Goal: Information Seeking & Learning: Check status

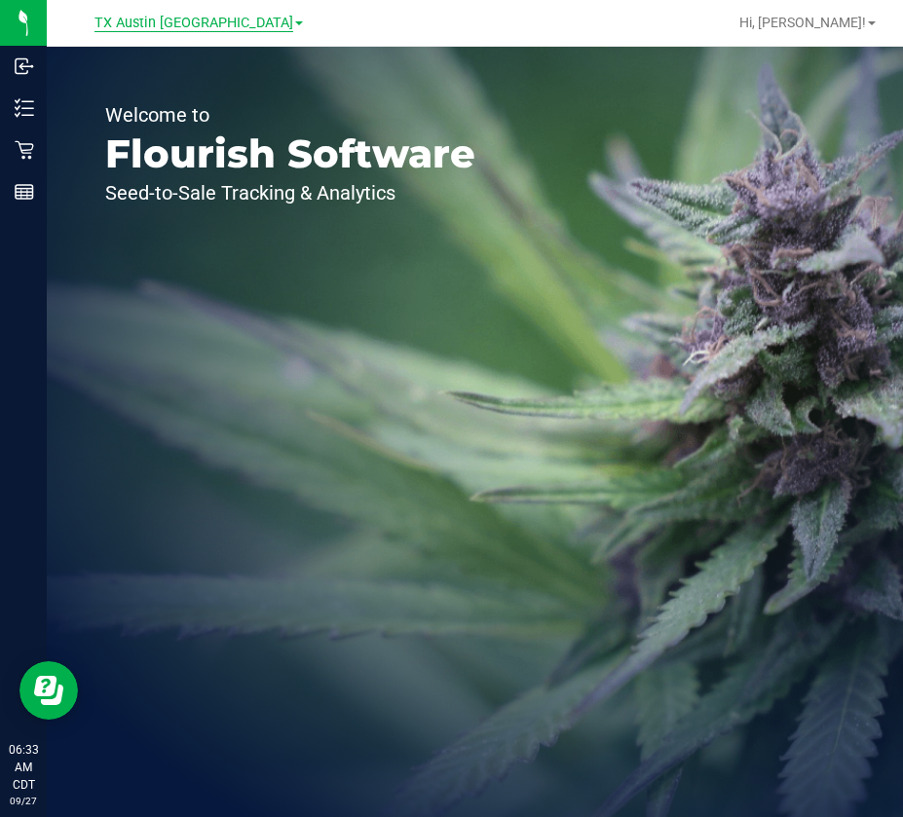
click at [214, 20] on span "TX Austin [GEOGRAPHIC_DATA]" at bounding box center [193, 24] width 199 height 18
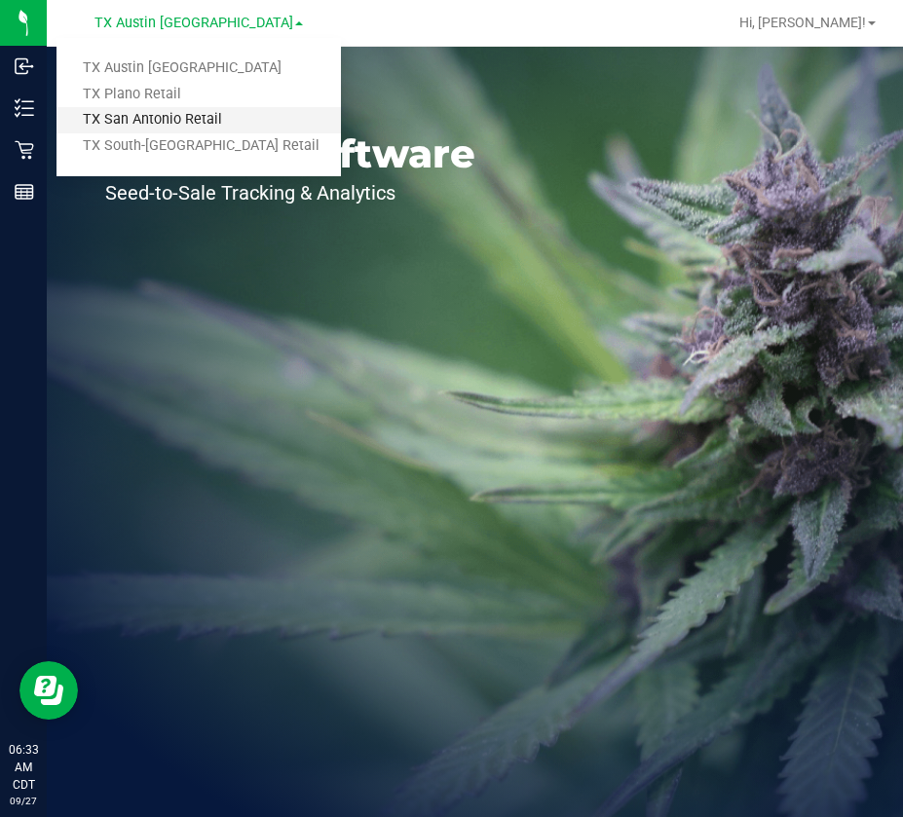
click at [164, 122] on link "TX San Antonio Retail" at bounding box center [198, 120] width 284 height 26
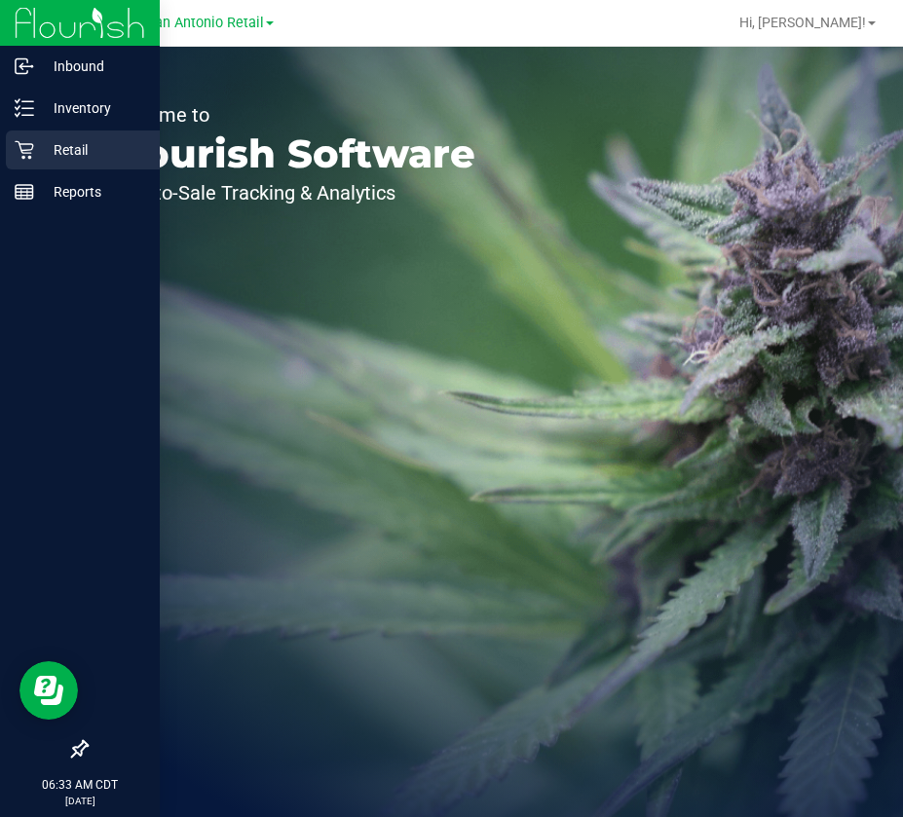
click at [38, 146] on p "Retail" at bounding box center [92, 149] width 117 height 23
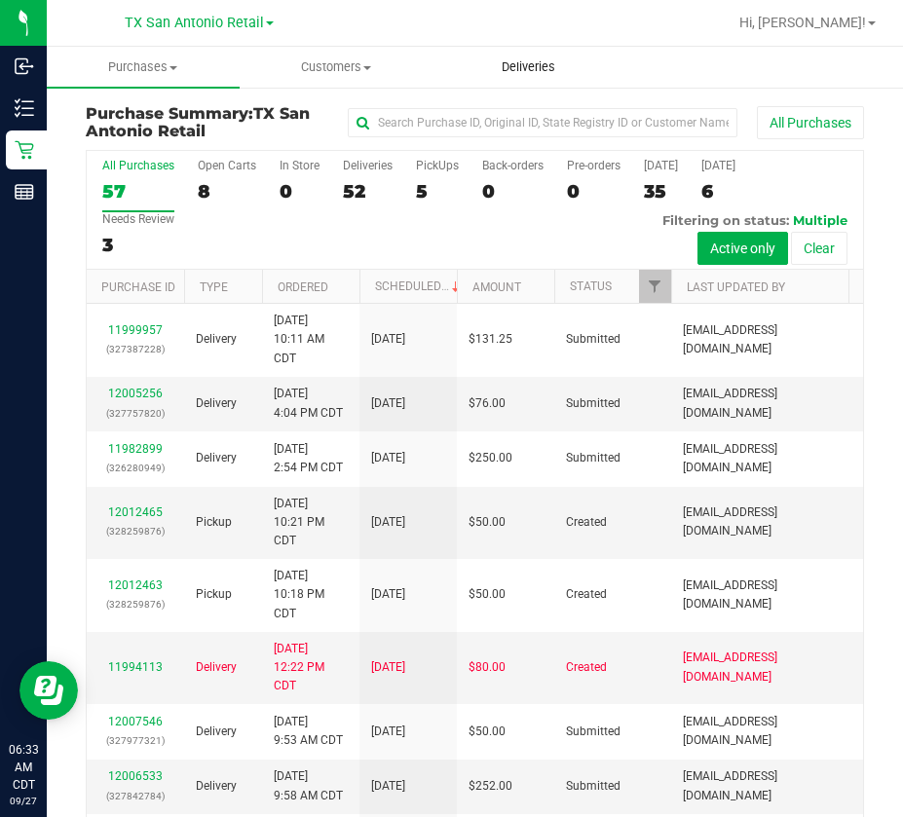
click at [513, 83] on uib-tab-heading "Deliveries" at bounding box center [528, 67] width 191 height 39
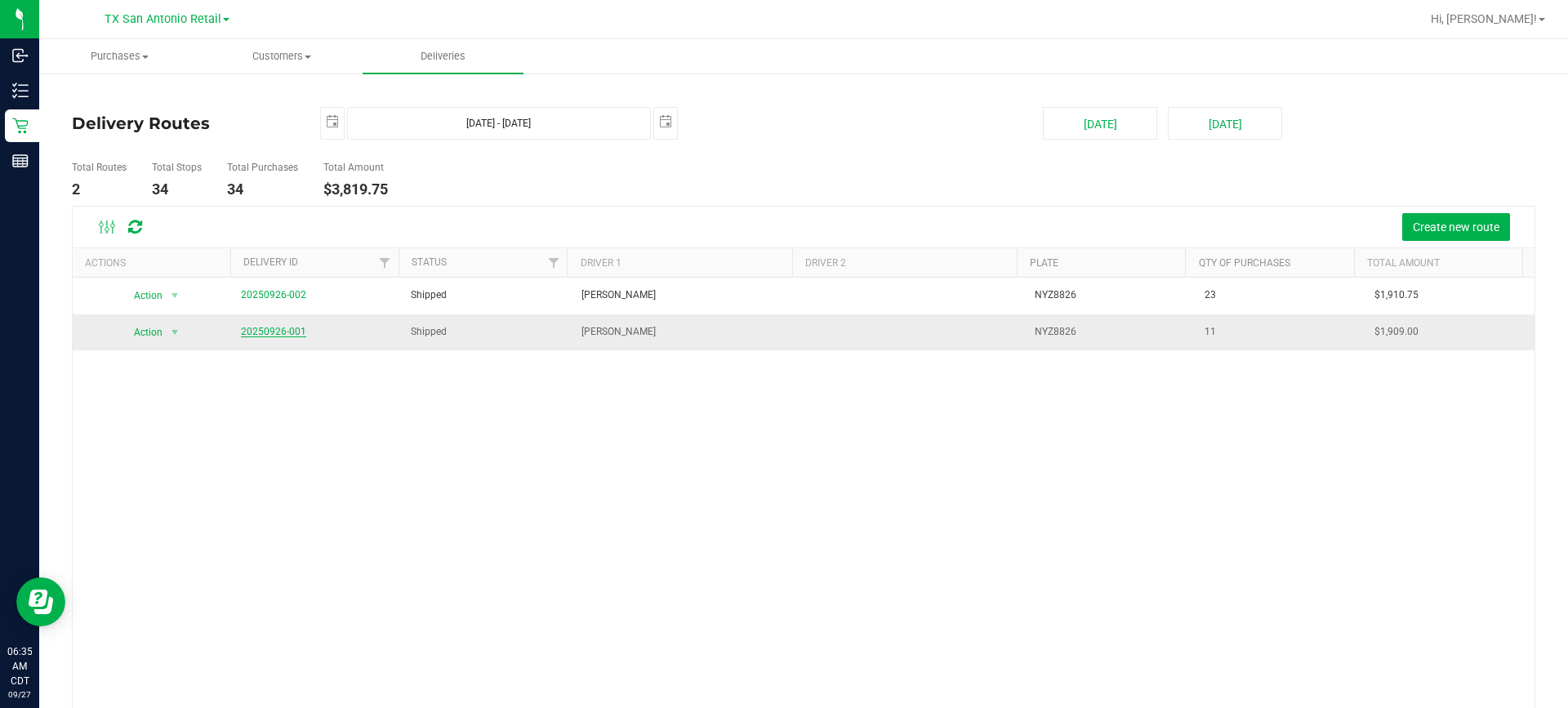
click at [255, 331] on link "20250926-001" at bounding box center [273, 332] width 65 height 12
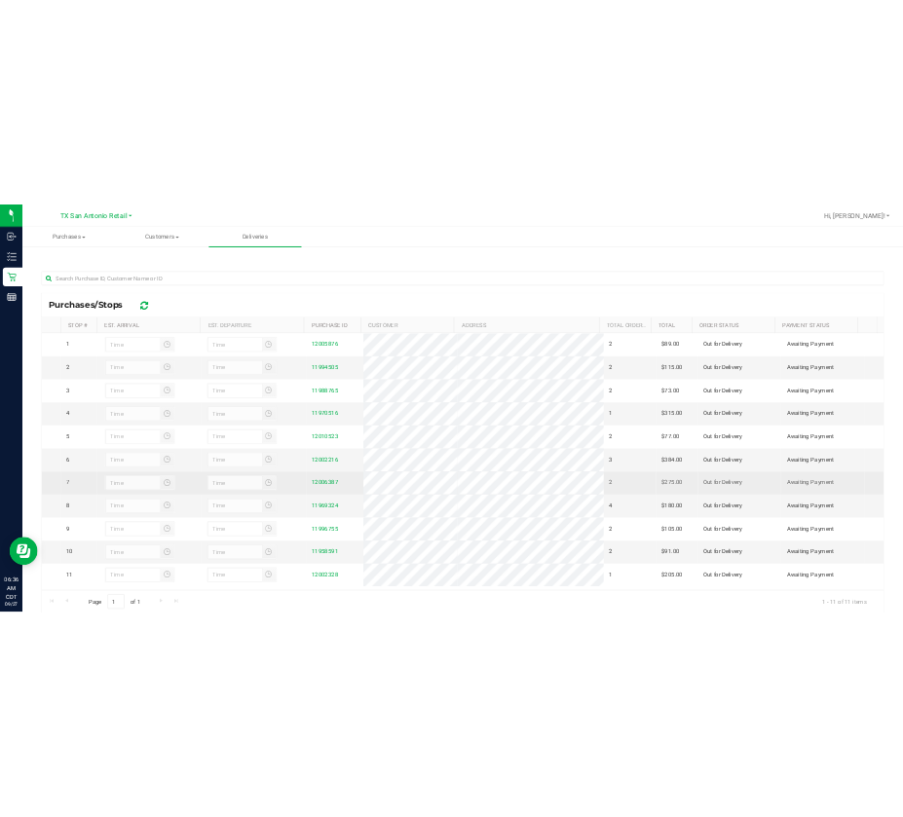
scroll to position [302, 0]
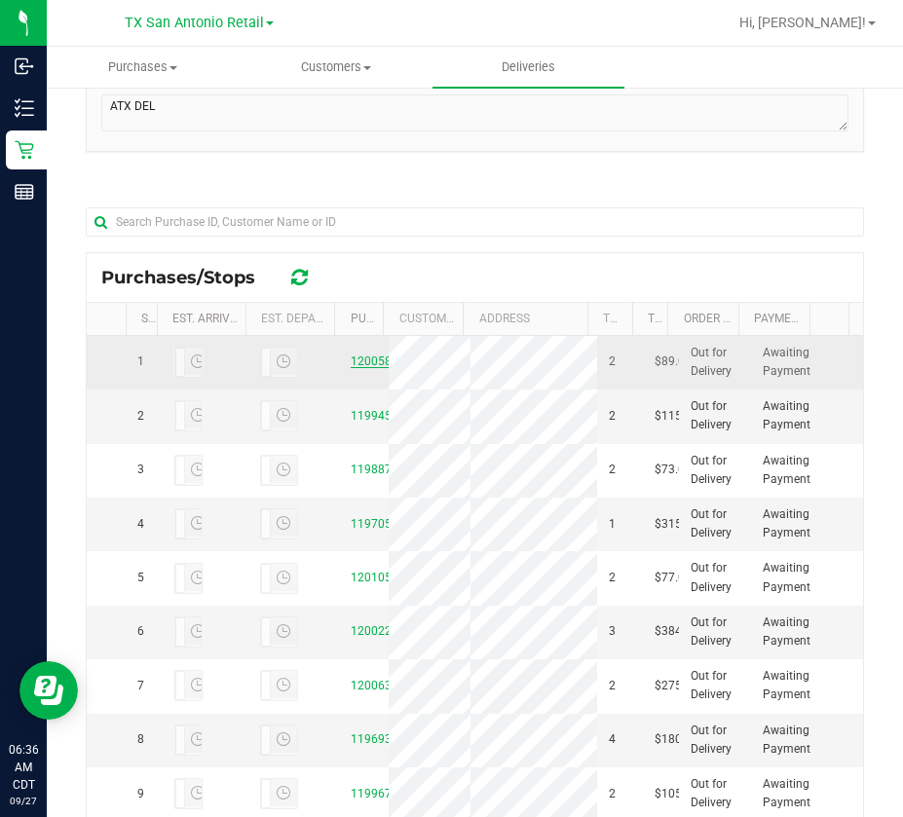
click at [353, 364] on link "12005876" at bounding box center [378, 362] width 55 height 14
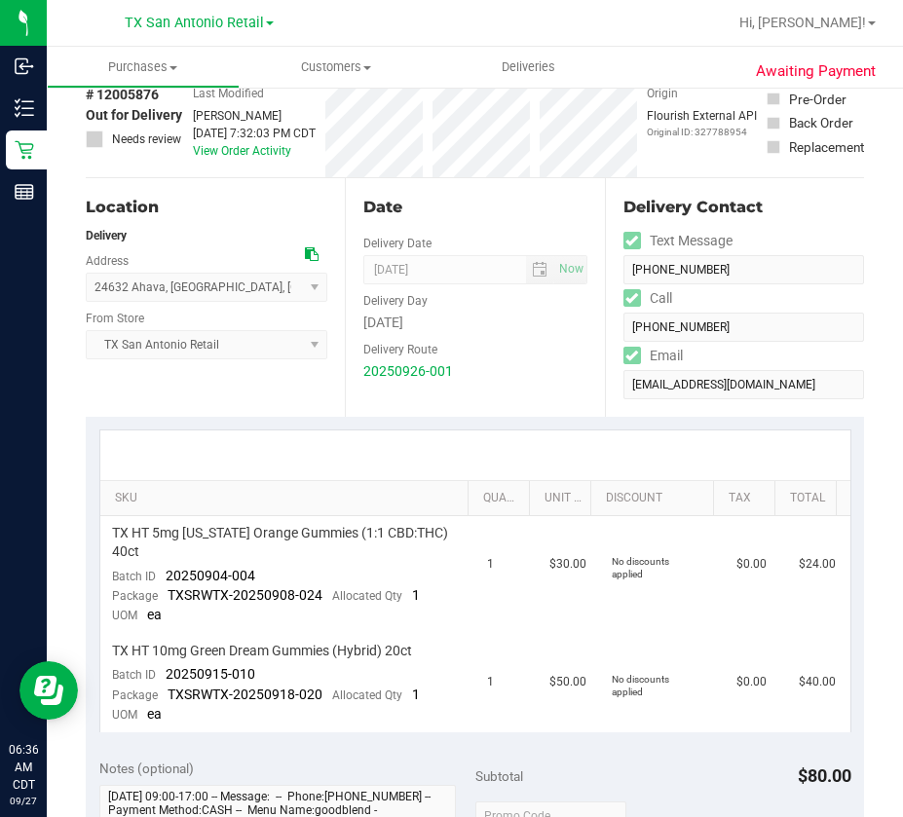
scroll to position [195, 0]
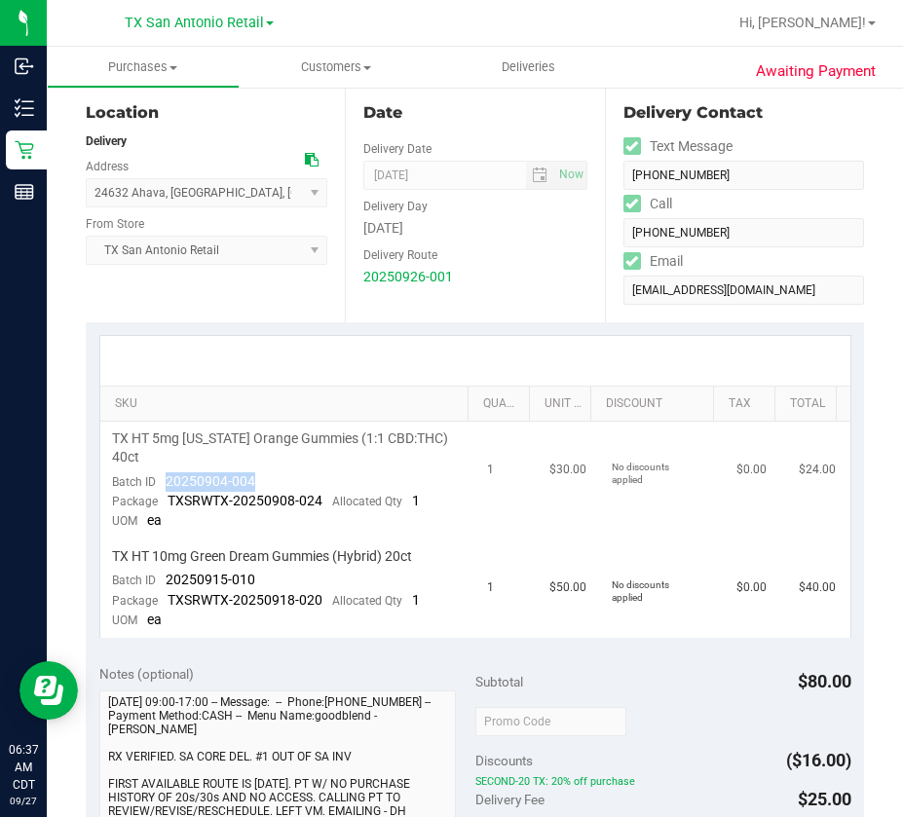
drag, startPoint x: 256, startPoint y: 478, endPoint x: 159, endPoint y: 489, distance: 98.0
click at [159, 489] on td "TX HT 5mg [US_STATE] Orange Gummies (1:1 CBD:THC) 40ct Batch ID 20250904-004 Pa…" at bounding box center [287, 481] width 375 height 118
copy span "20250904-004"
drag, startPoint x: 275, startPoint y: 580, endPoint x: 164, endPoint y: 586, distance: 111.2
click at [164, 586] on td "TX HT 10mg Green Dream Gummies (Hybrid) 20ct Batch ID 20250915-010 Package TXSR…" at bounding box center [287, 589] width 375 height 98
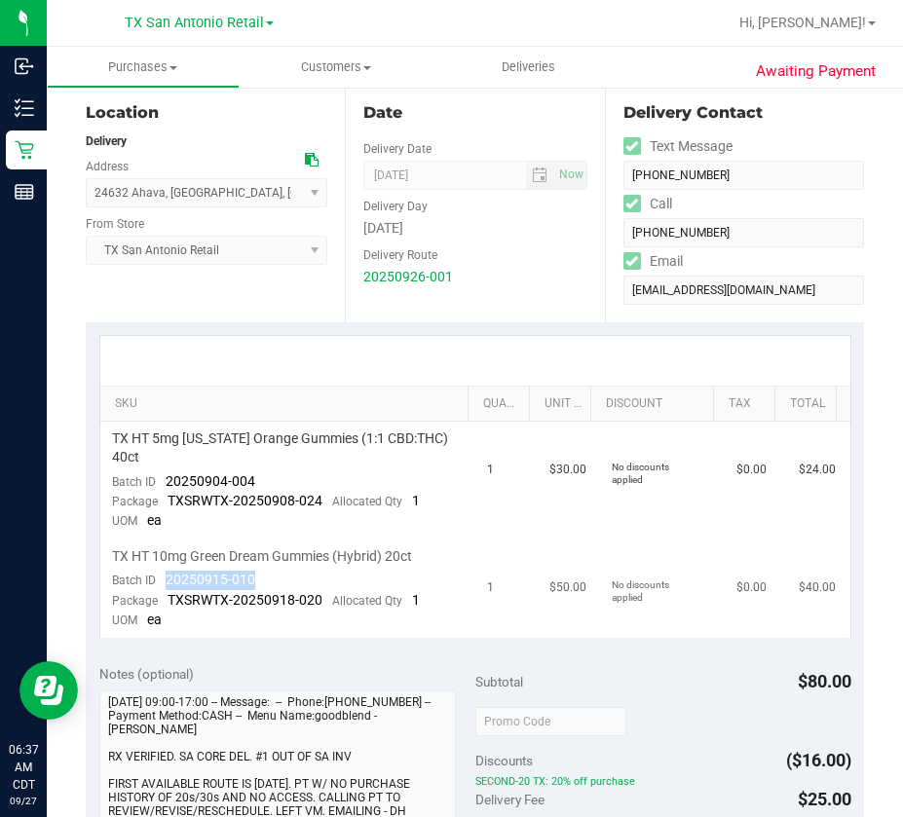
copy span "20250915-010"
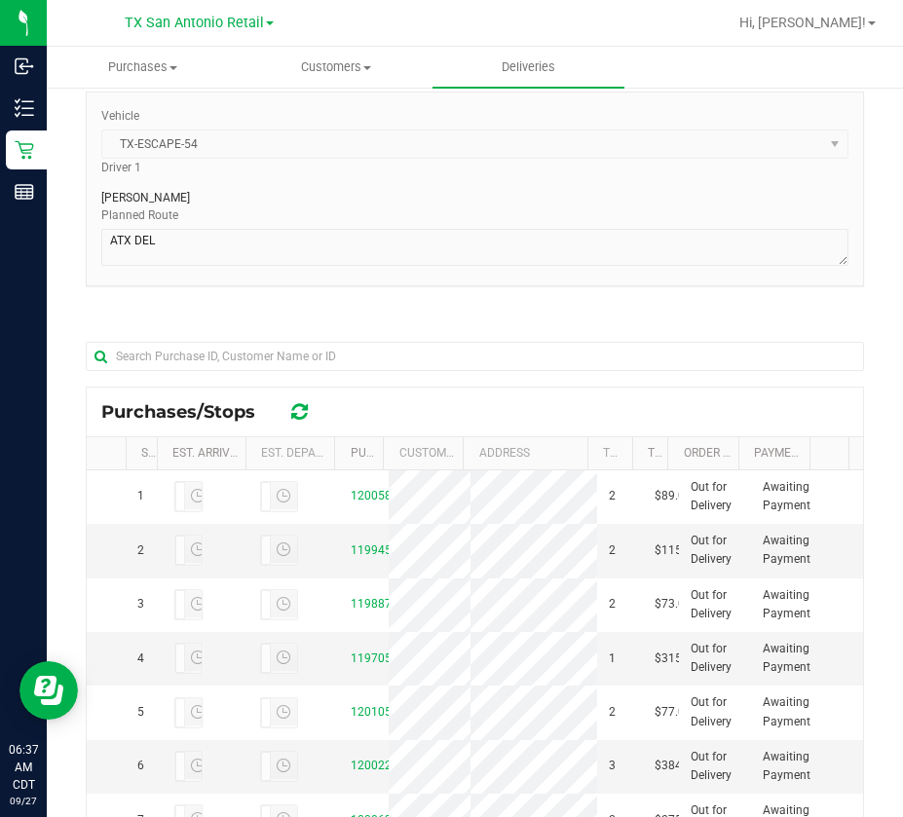
scroll to position [292, 0]
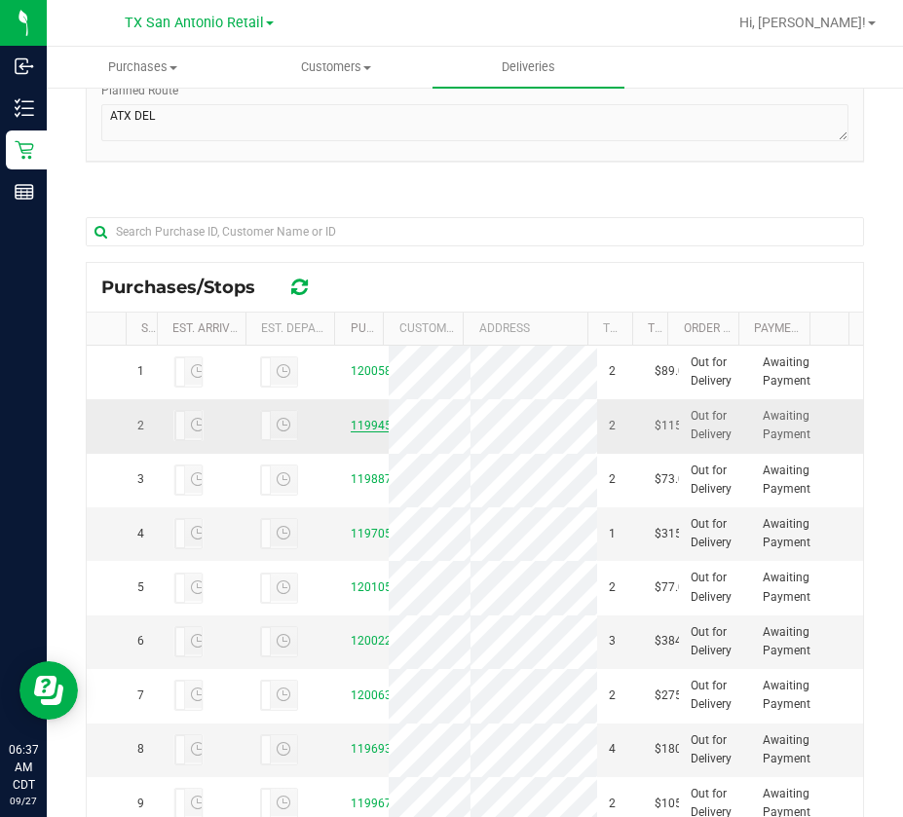
click at [356, 432] on link "11994505" at bounding box center [378, 426] width 55 height 14
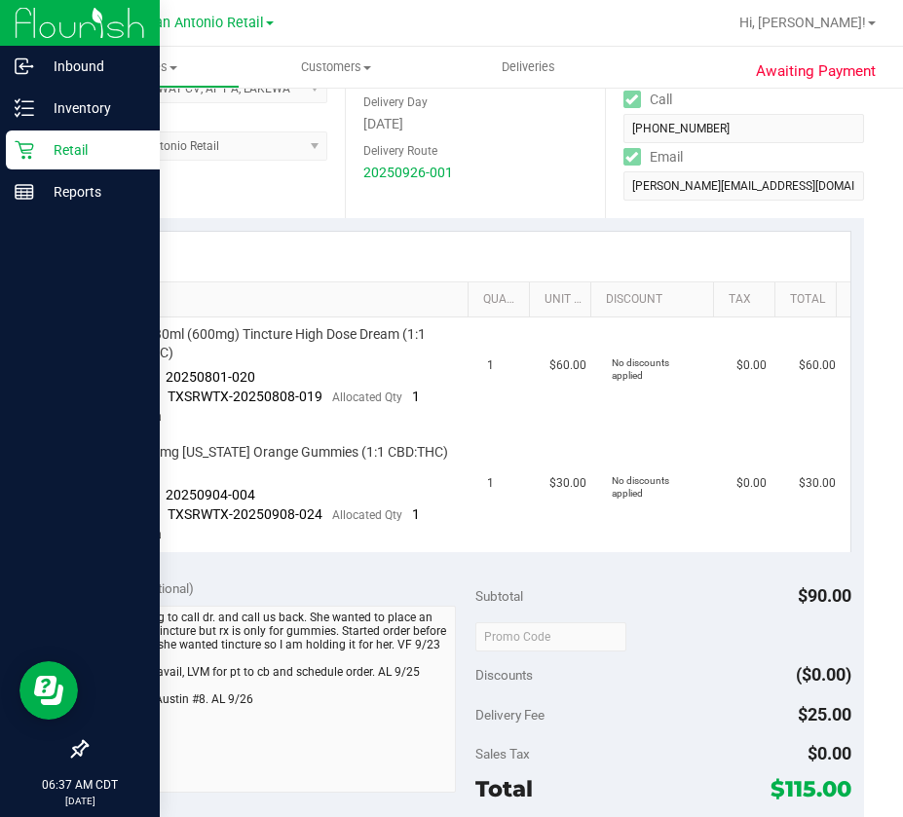
scroll to position [390, 0]
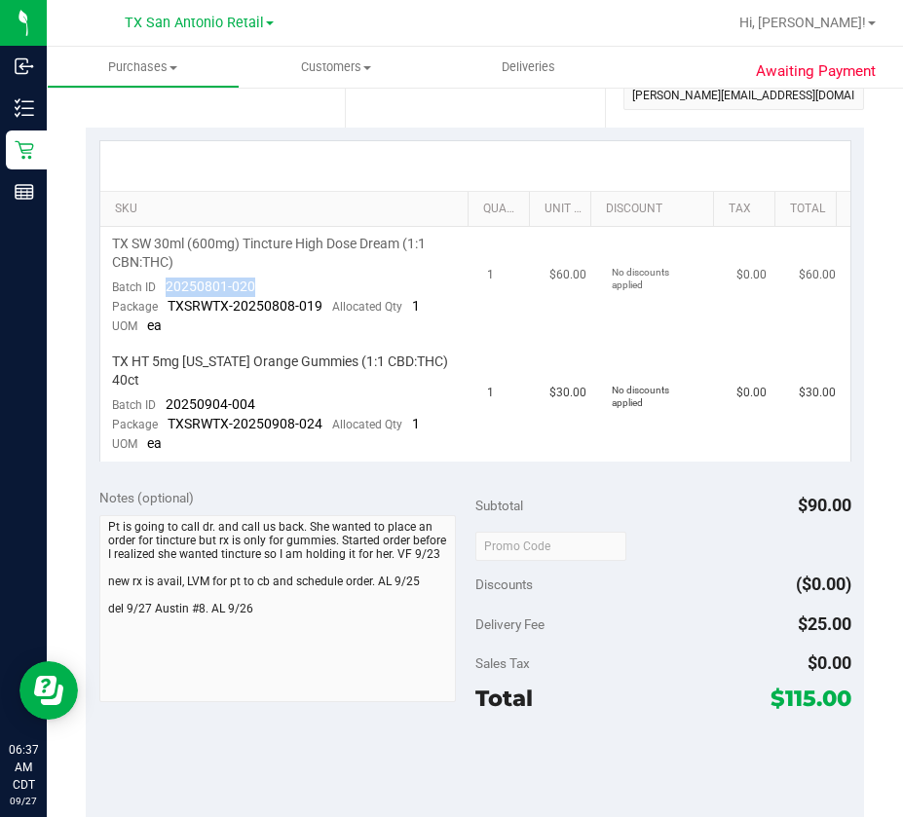
drag, startPoint x: 270, startPoint y: 280, endPoint x: 156, endPoint y: 291, distance: 114.6
click at [156, 291] on td "TX SW 30ml (600mg) Tincture High Dose Dream (1:1 CBN:THC) Batch ID 20250801-020…" at bounding box center [287, 286] width 375 height 118
copy span "20250801-020"
drag, startPoint x: 264, startPoint y: 406, endPoint x: 167, endPoint y: 399, distance: 97.6
click at [167, 399] on td "TX HT 5mg [US_STATE] Orange Gummies (1:1 CBD:THC) 40ct Batch ID 20250904-004 Pa…" at bounding box center [287, 403] width 375 height 117
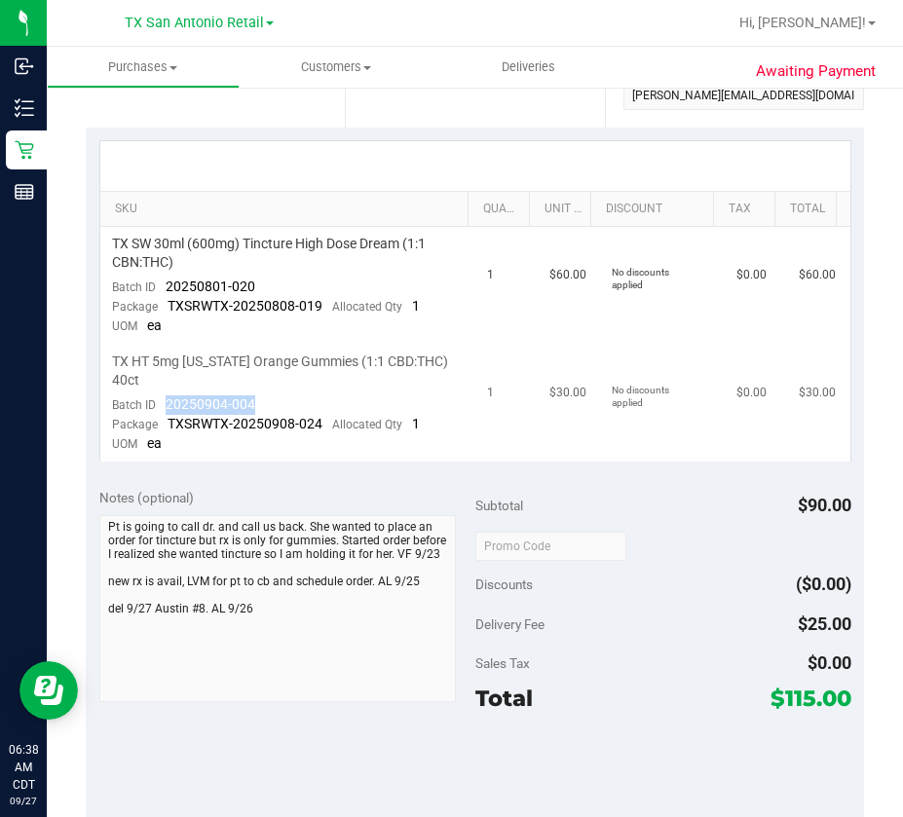
copy span "20250904-004"
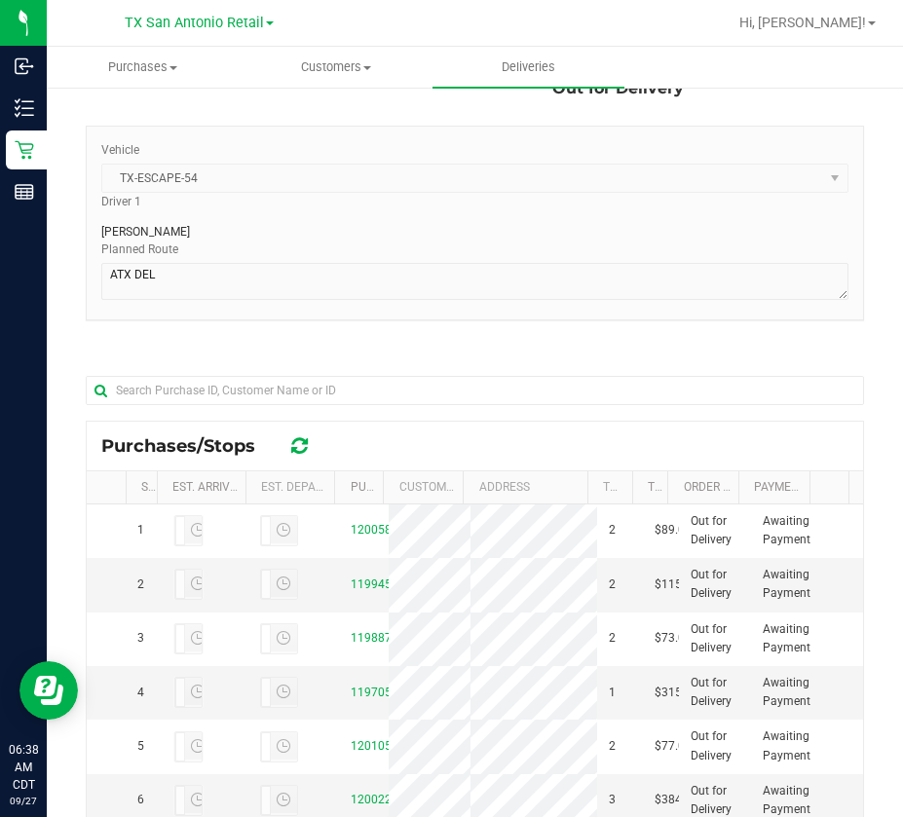
scroll to position [390, 0]
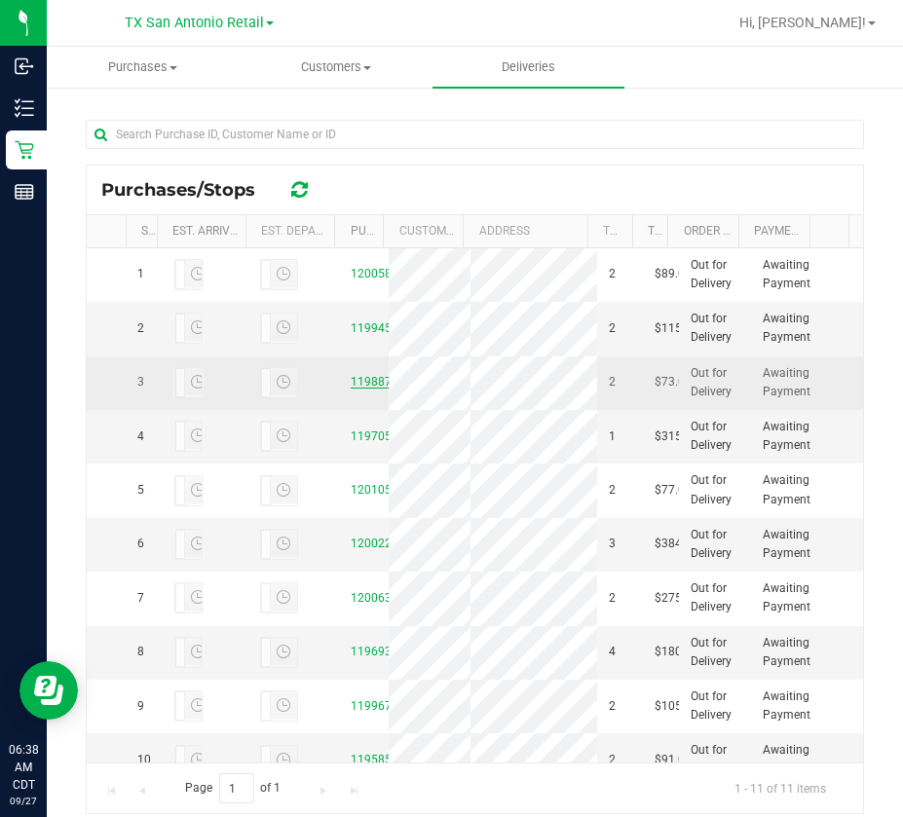
click at [361, 389] on link "11988765" at bounding box center [378, 382] width 55 height 14
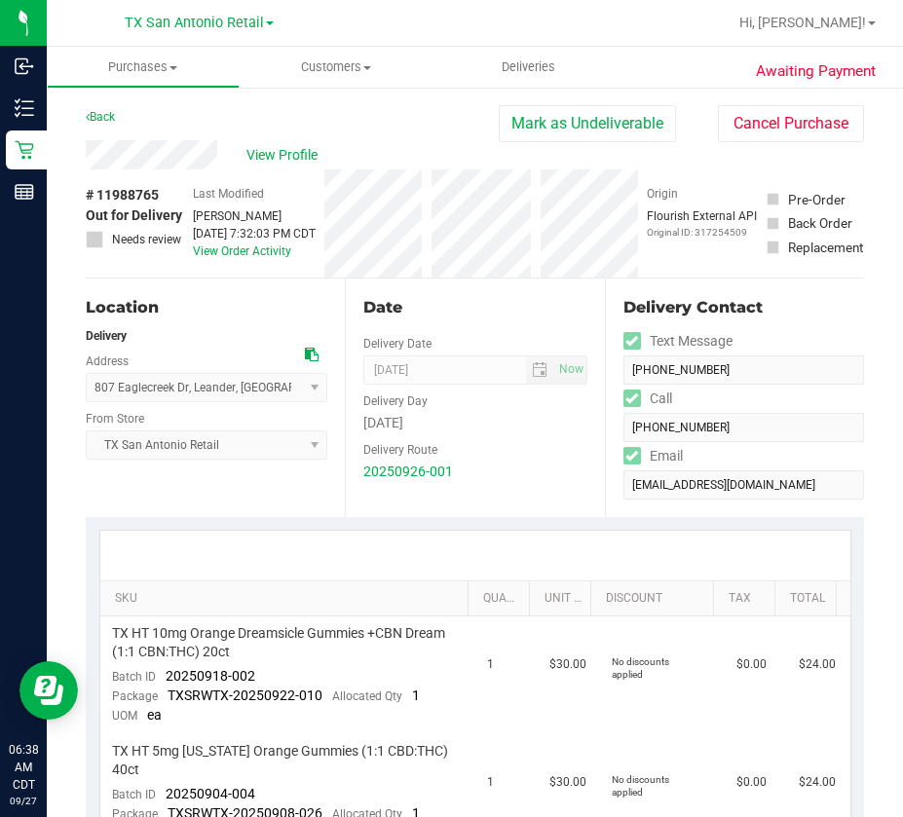
click at [195, 134] on div "Back [PERSON_NAME] as Undeliverable Cancel Purchase" at bounding box center [475, 122] width 778 height 35
click at [194, 137] on div "Back [PERSON_NAME] as Undeliverable Cancel Purchase" at bounding box center [475, 122] width 778 height 35
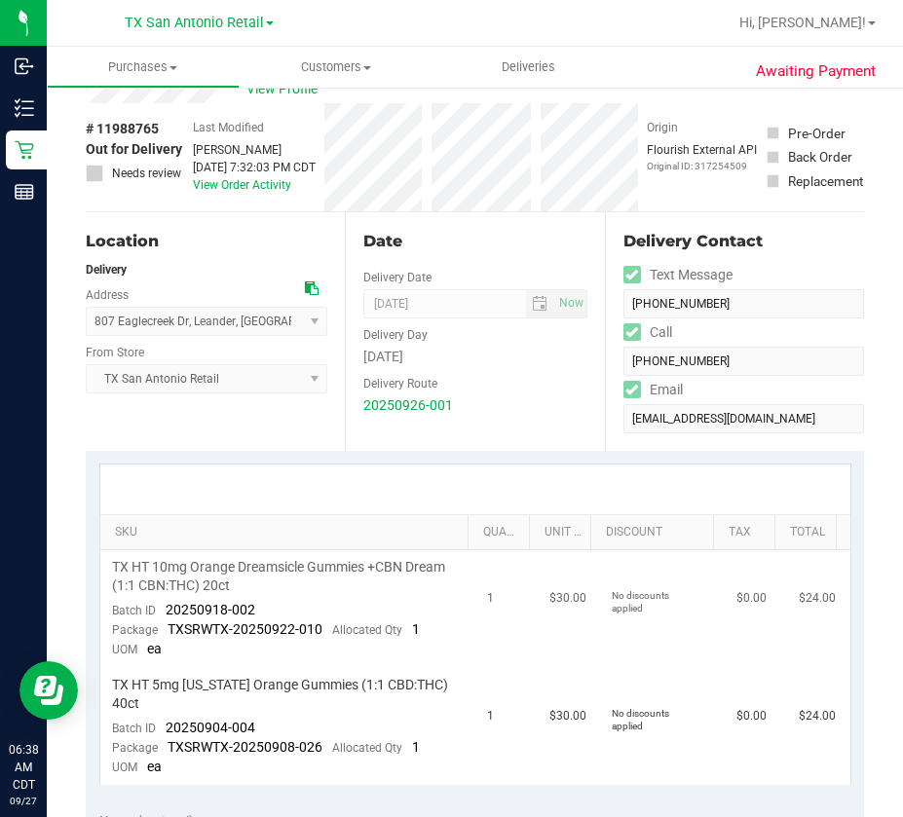
scroll to position [195, 0]
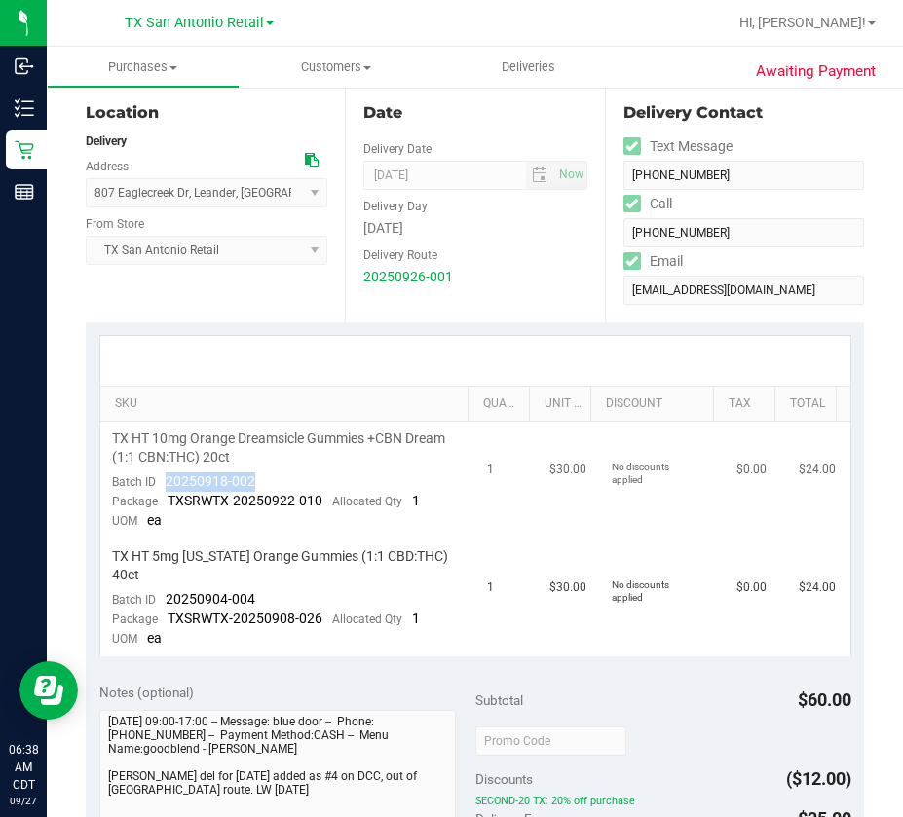
drag, startPoint x: 266, startPoint y: 485, endPoint x: 163, endPoint y: 489, distance: 103.3
click at [163, 489] on td "TX HT 10mg Orange Dreamsicle Gummies +CBN Dream (1:1 CBN:THC) 20ct Batch ID 202…" at bounding box center [287, 481] width 375 height 118
copy span "20250918-002"
drag, startPoint x: 273, startPoint y: 594, endPoint x: 166, endPoint y: 600, distance: 107.3
click at [166, 600] on td "TX HT 5mg [US_STATE] Orange Gummies (1:1 CBD:THC) 40ct Batch ID 20250904-004 Pa…" at bounding box center [287, 598] width 375 height 117
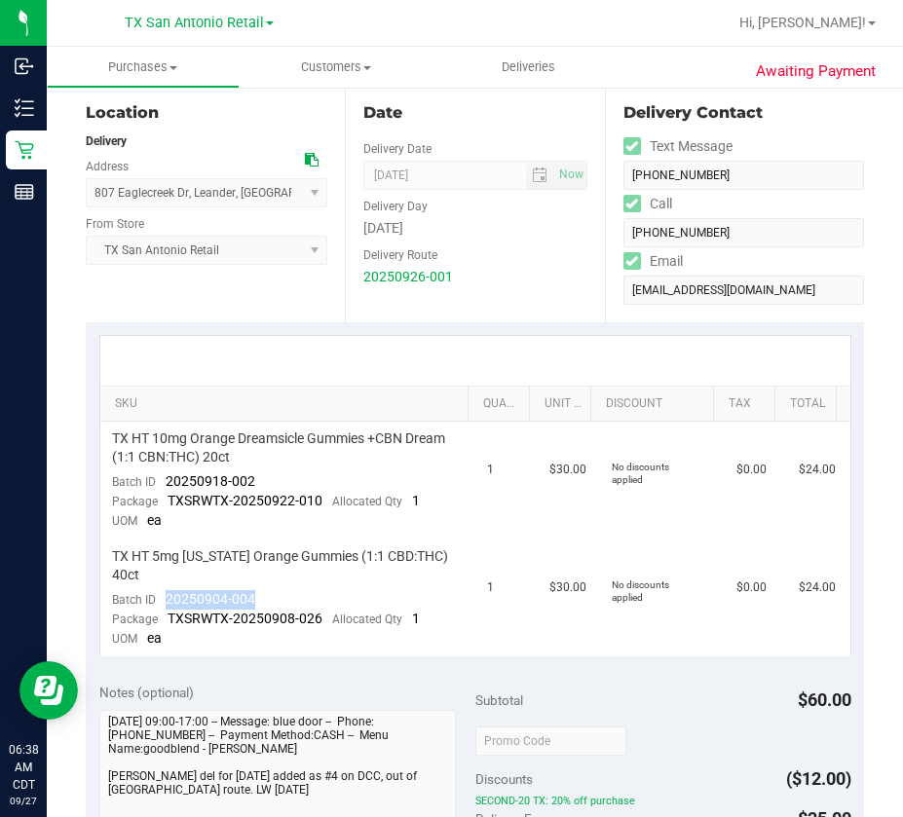
copy span "20250904-004"
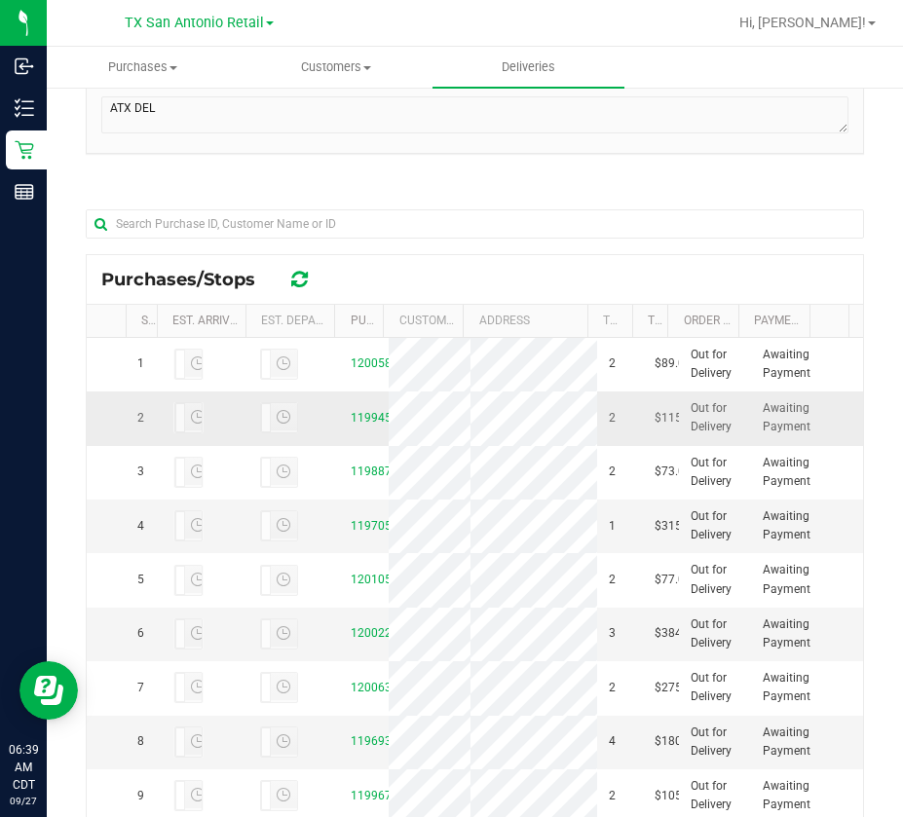
scroll to position [390, 0]
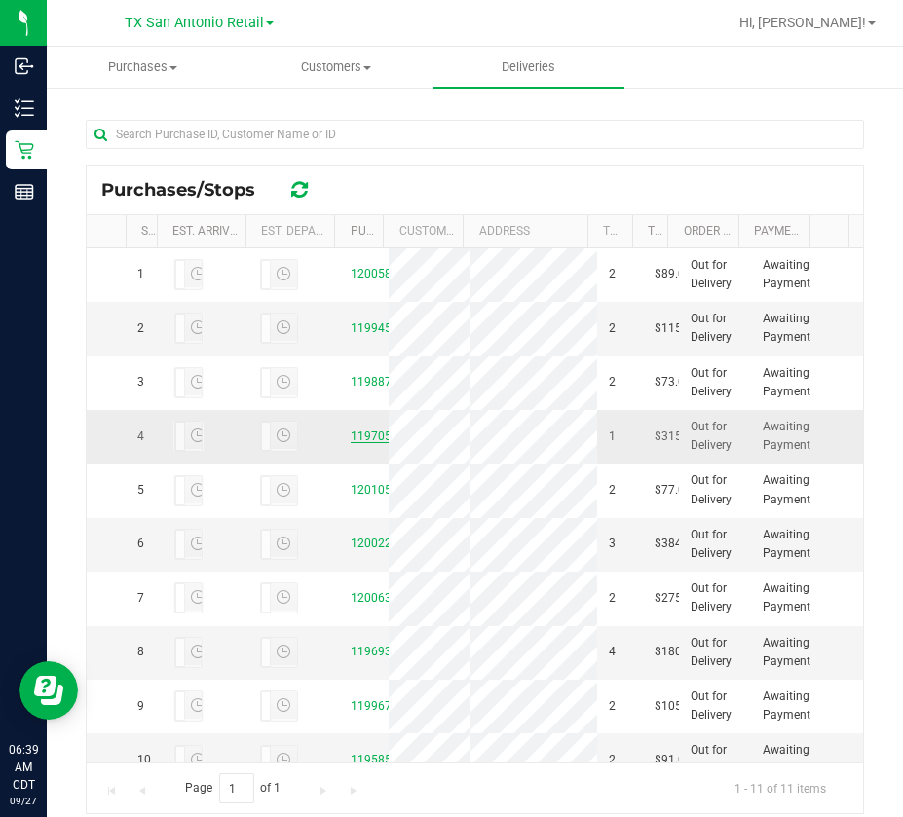
click at [351, 443] on link "11970516" at bounding box center [378, 437] width 55 height 14
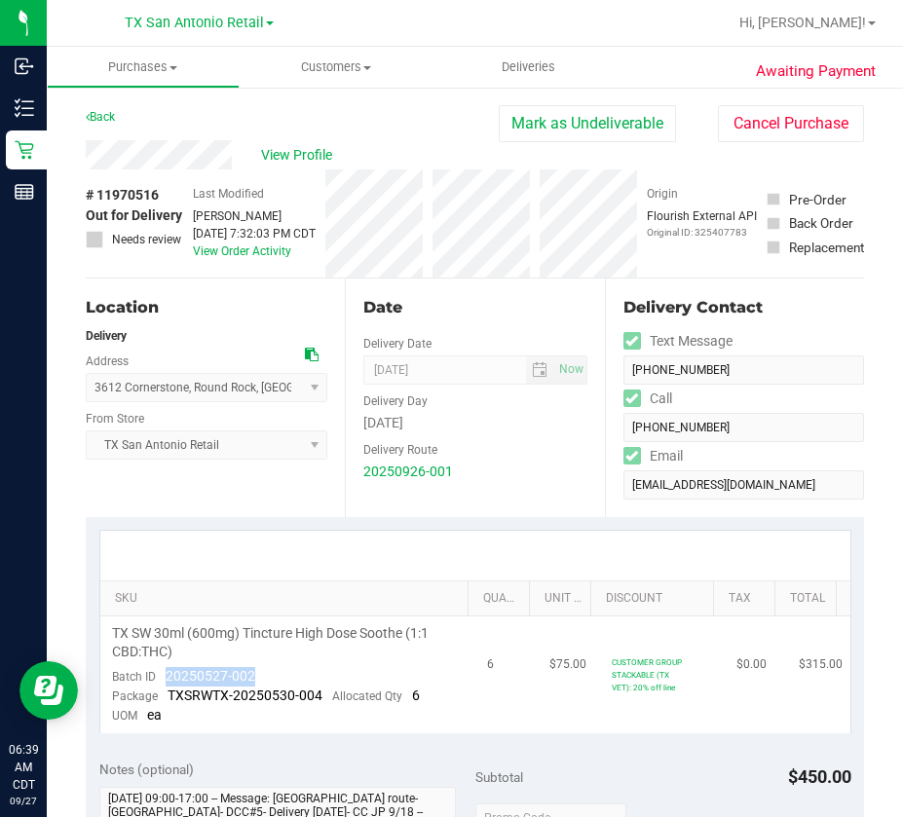
drag, startPoint x: 262, startPoint y: 676, endPoint x: 166, endPoint y: 682, distance: 96.6
click at [166, 681] on td "TX SW 30ml (600mg) Tincture High Dose Soothe (1:1 CBD:THC) Batch ID 20250527-00…" at bounding box center [287, 675] width 375 height 117
copy span "20250527-002"
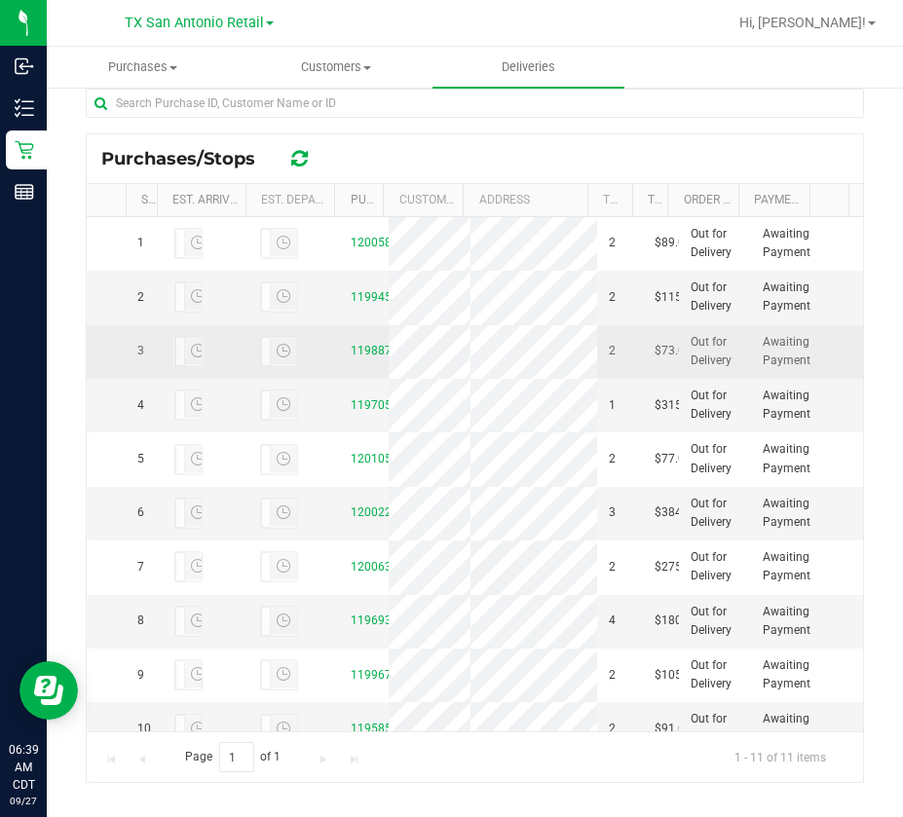
scroll to position [438, 0]
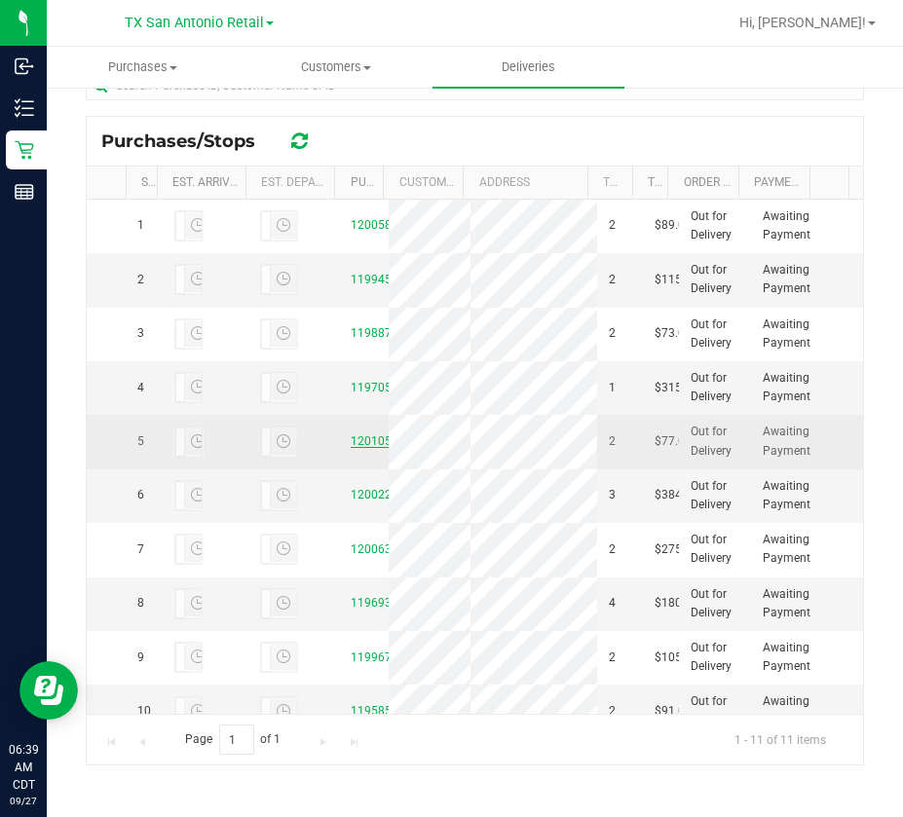
click at [353, 448] on link "12010523" at bounding box center [378, 441] width 55 height 14
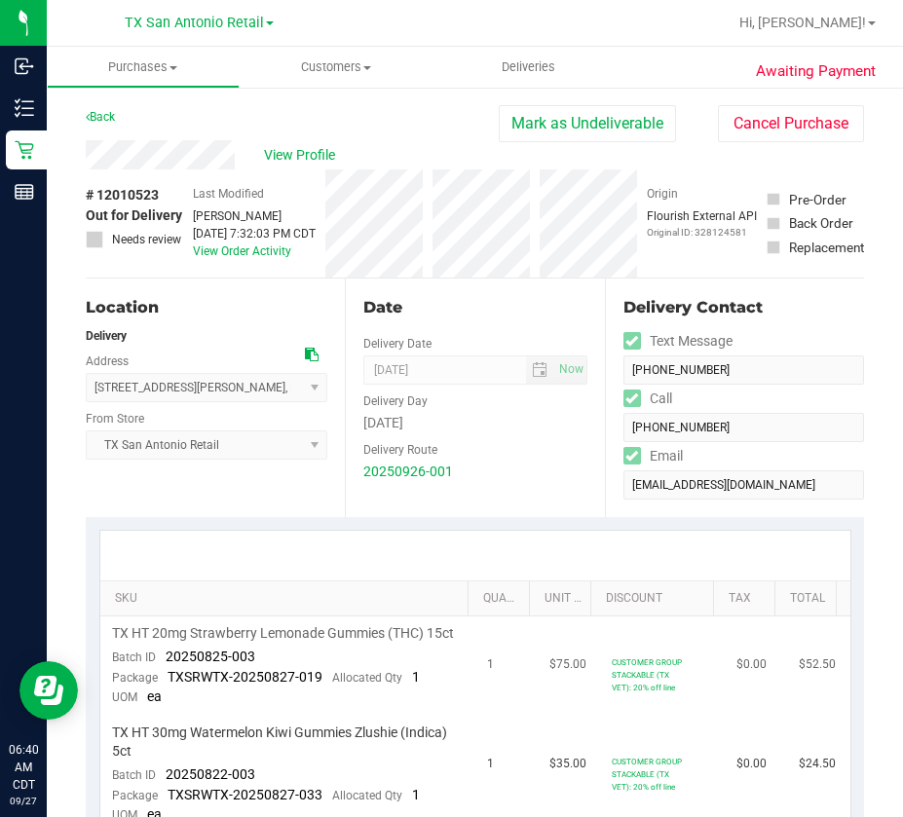
scroll to position [195, 0]
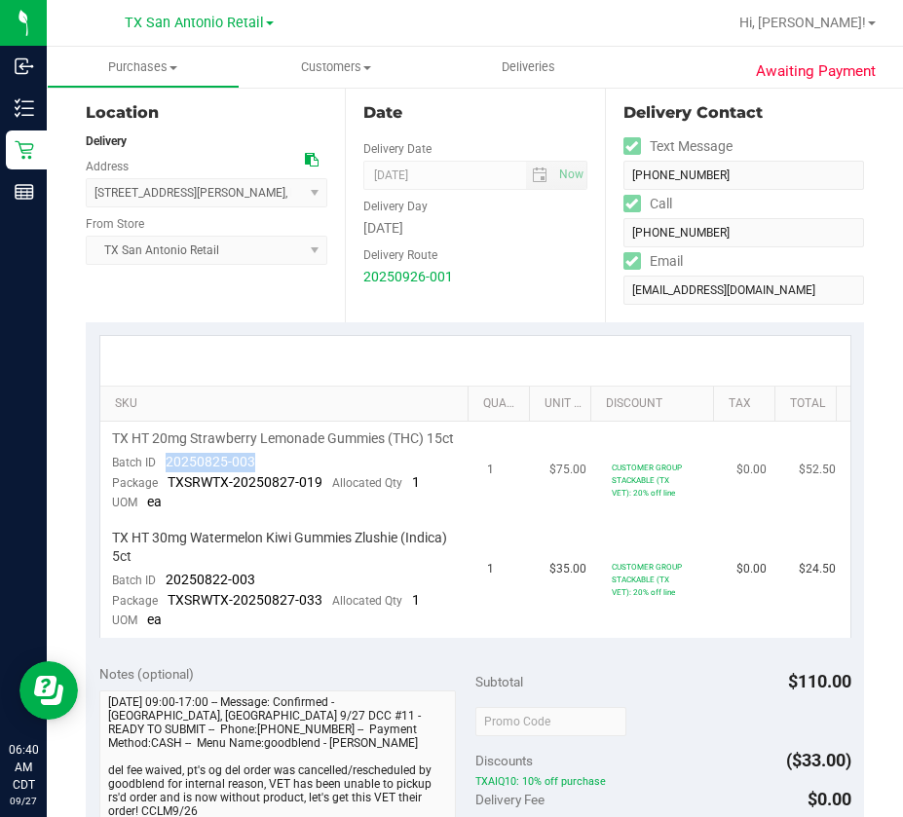
drag, startPoint x: 281, startPoint y: 471, endPoint x: 157, endPoint y: 478, distance: 124.9
click at [157, 478] on td "TX HT 20mg Strawberry Lemonade Gummies (THC) 15ct Batch ID 20250825-003 Package…" at bounding box center [287, 471] width 375 height 99
copy span "20250825-003"
drag, startPoint x: 255, startPoint y: 594, endPoint x: 190, endPoint y: 635, distance: 77.0
click at [167, 597] on td "TX HT 30mg Watermelon Kiwi Gummies Zlushie (Indica) 5ct Batch ID 20250822-003 P…" at bounding box center [287, 579] width 375 height 117
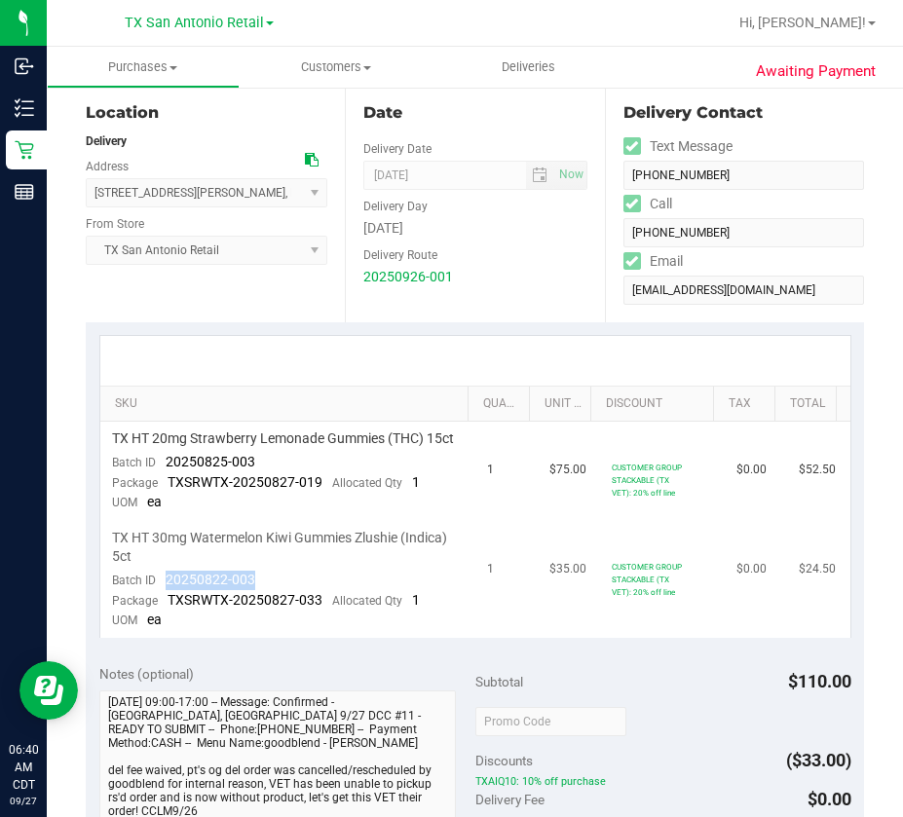
copy span "20250822-003"
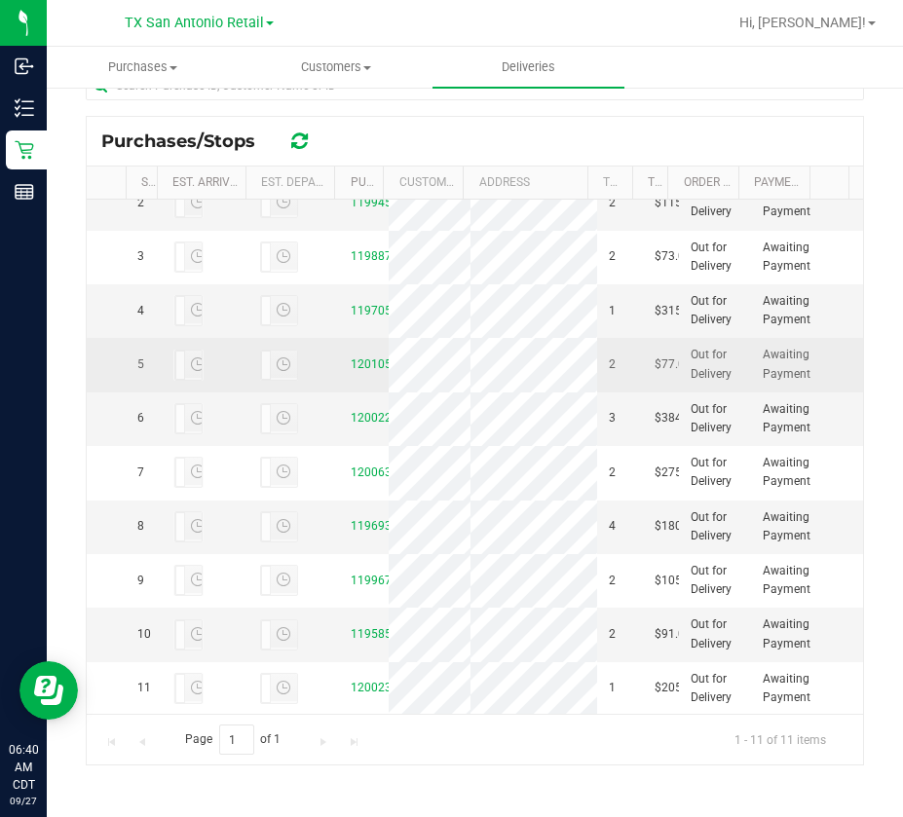
scroll to position [227, 0]
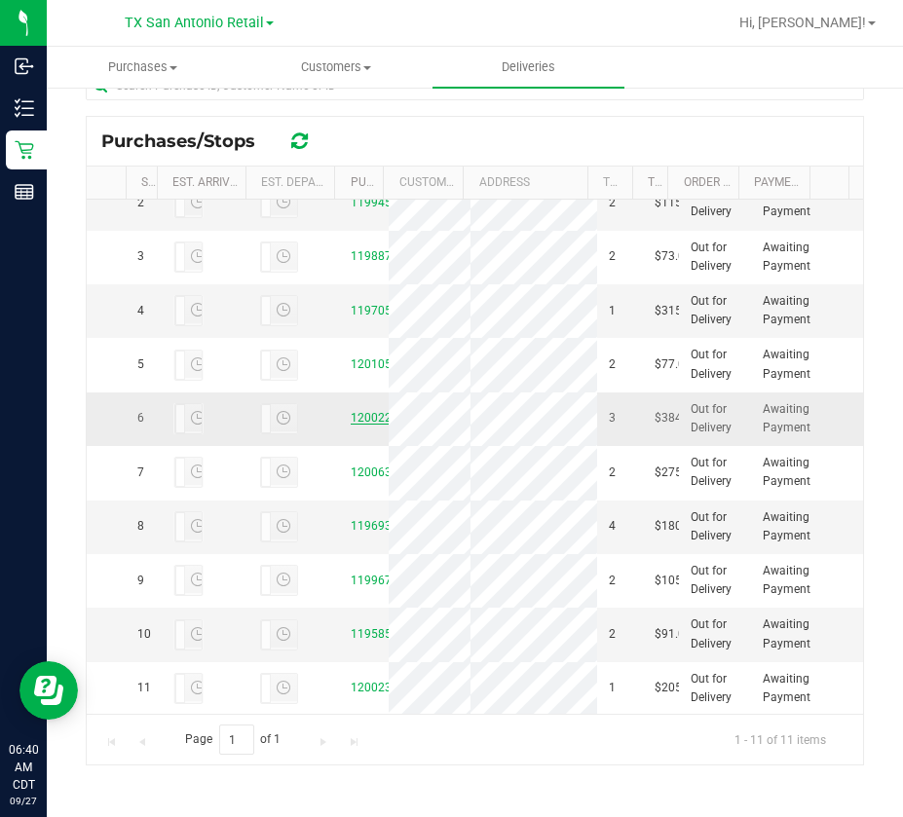
click at [356, 411] on link "12002216" at bounding box center [378, 418] width 55 height 14
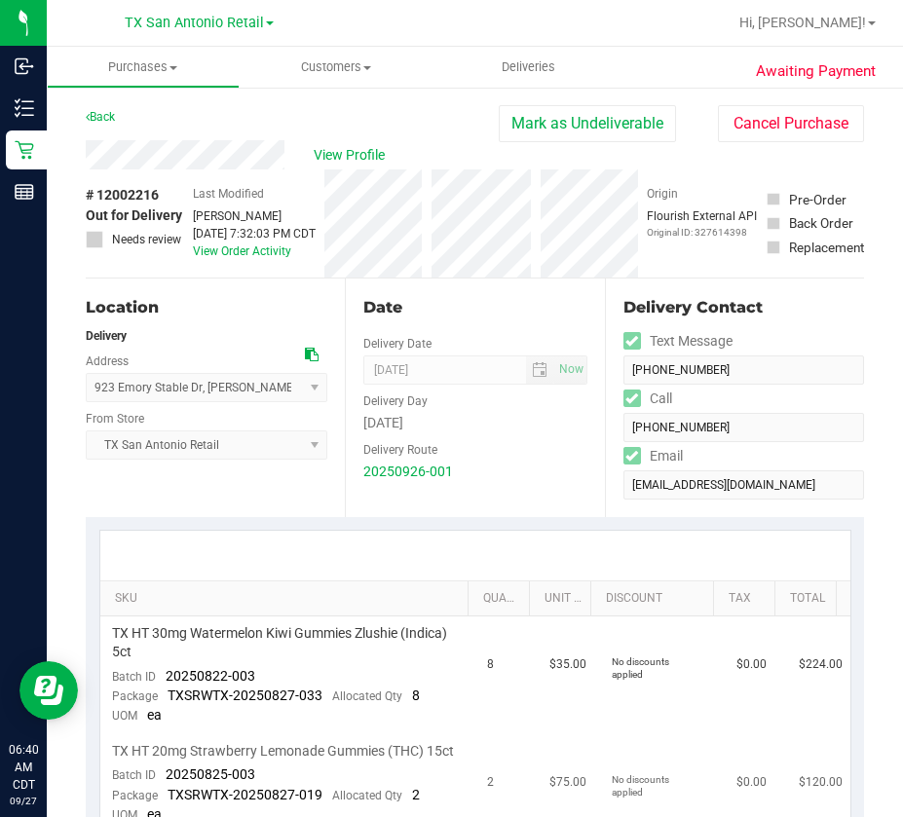
scroll to position [292, 0]
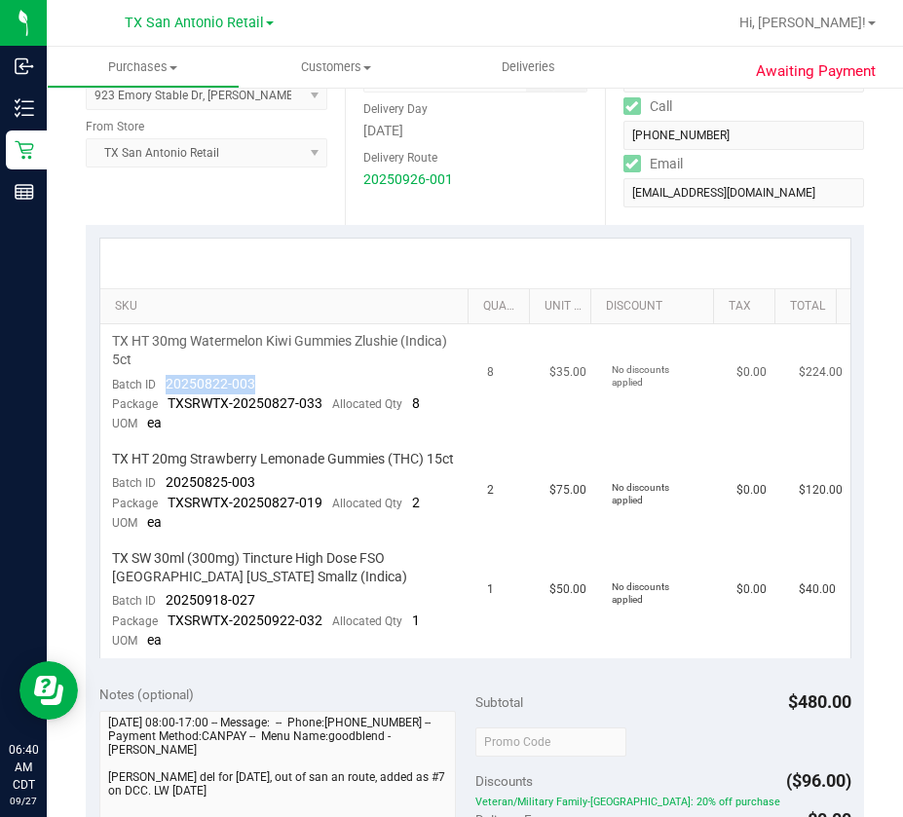
drag, startPoint x: 260, startPoint y: 379, endPoint x: 168, endPoint y: 377, distance: 92.6
click at [168, 377] on td "TX HT 30mg Watermelon Kiwi Gummies Zlushie (Indica) 5ct Batch ID 20250822-003 P…" at bounding box center [287, 383] width 375 height 118
copy span "20250822-003"
drag, startPoint x: 267, startPoint y: 499, endPoint x: 163, endPoint y: 506, distance: 104.5
click at [163, 506] on td "TX HT 20mg Strawberry Lemonade Gummies (THC) 15ct Batch ID 20250825-003 Package…" at bounding box center [287, 491] width 375 height 99
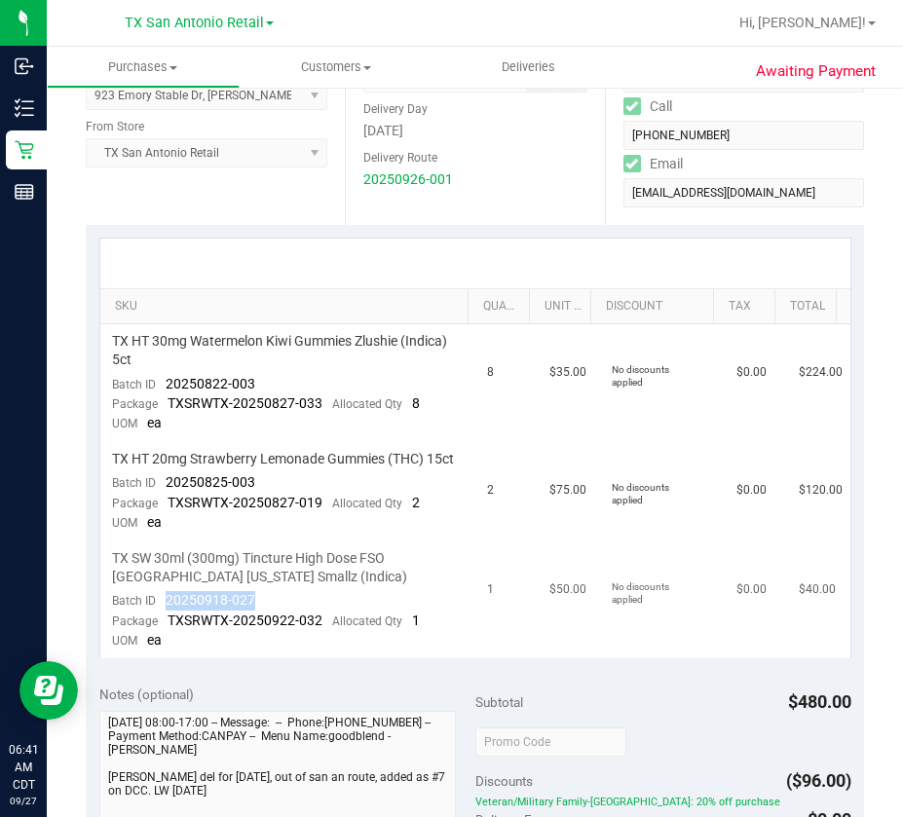
drag, startPoint x: 255, startPoint y: 620, endPoint x: 163, endPoint y: 620, distance: 92.5
click at [161, 620] on td "TX SW 30ml (300mg) Tincture High Dose FSO [GEOGRAPHIC_DATA] [US_STATE] Smallz (…" at bounding box center [287, 600] width 375 height 117
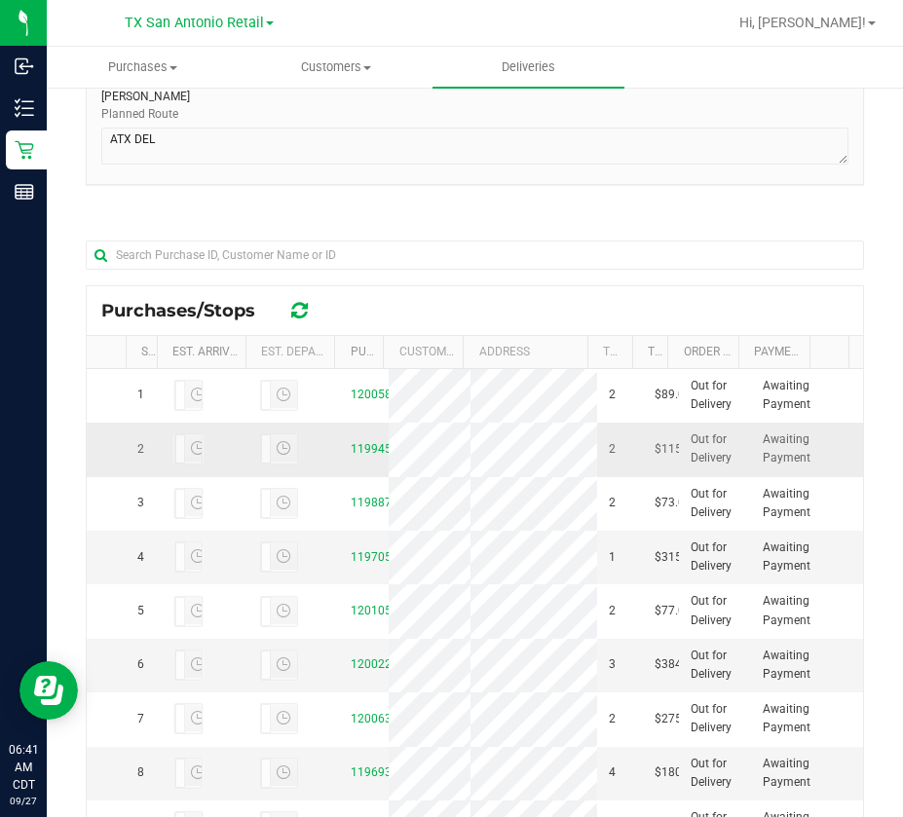
scroll to position [438, 0]
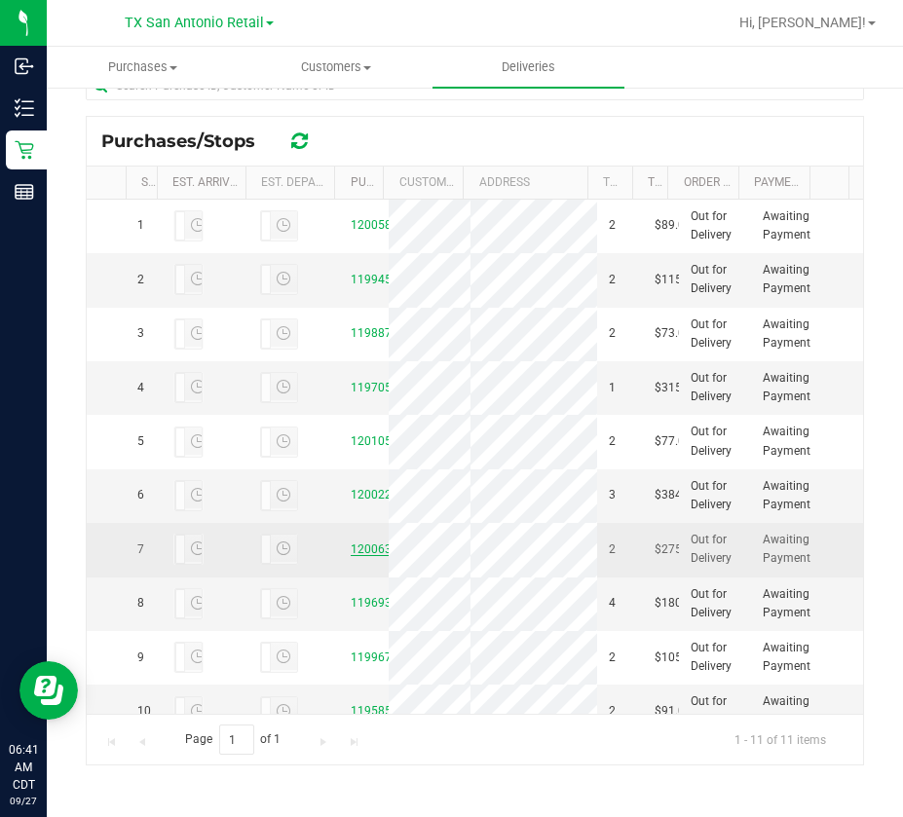
click at [367, 556] on link "12006387" at bounding box center [378, 550] width 55 height 14
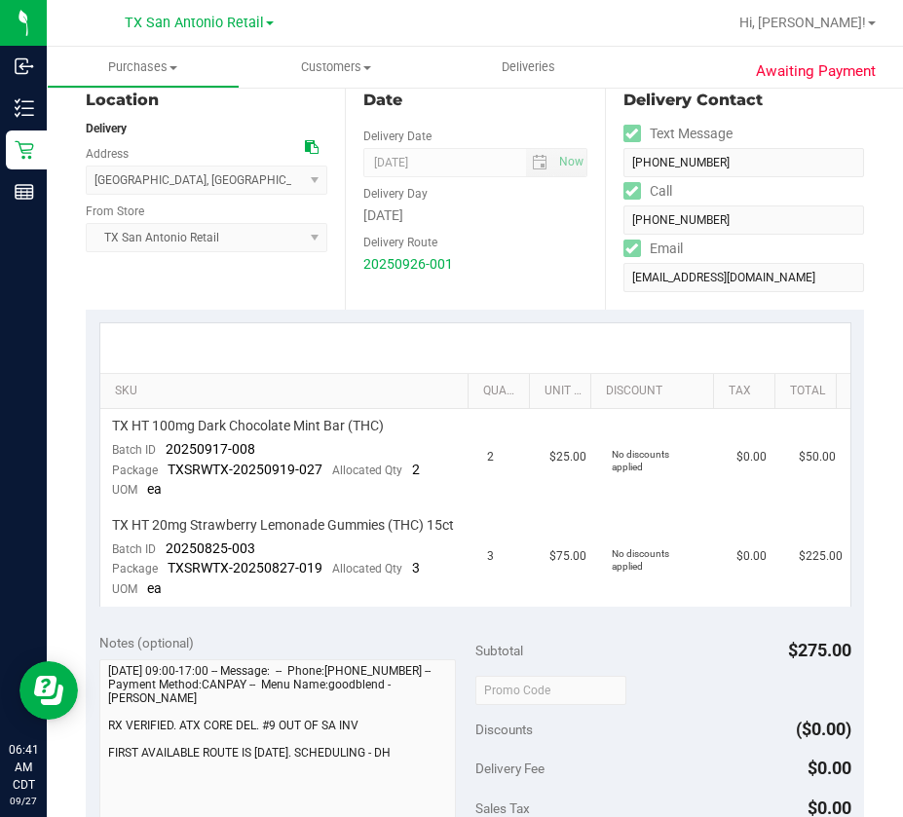
scroll to position [390, 0]
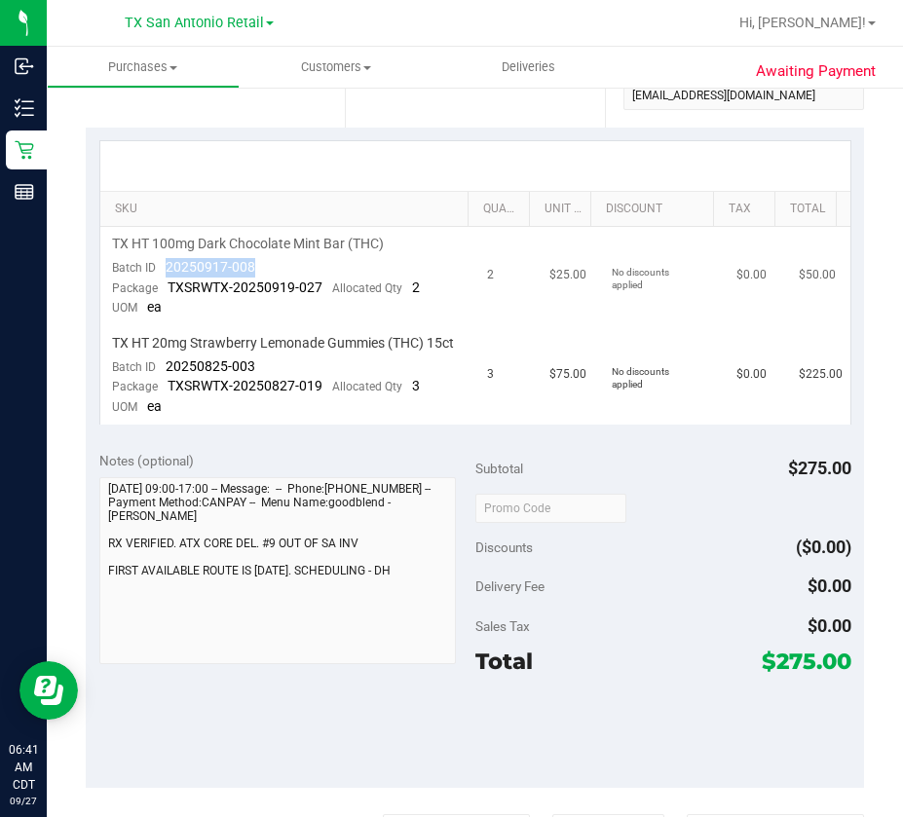
drag, startPoint x: 254, startPoint y: 270, endPoint x: 165, endPoint y: 271, distance: 89.6
click at [165, 271] on td "TX HT 100mg Dark Chocolate Mint Bar (THC) Batch ID 20250917-008 Package TXSRWTX…" at bounding box center [287, 276] width 375 height 99
drag, startPoint x: 268, startPoint y: 386, endPoint x: 162, endPoint y: 379, distance: 106.4
click at [162, 379] on td "TX HT 20mg Strawberry Lemonade Gummies (THC) 15ct Batch ID 20250825-003 Package…" at bounding box center [287, 375] width 375 height 98
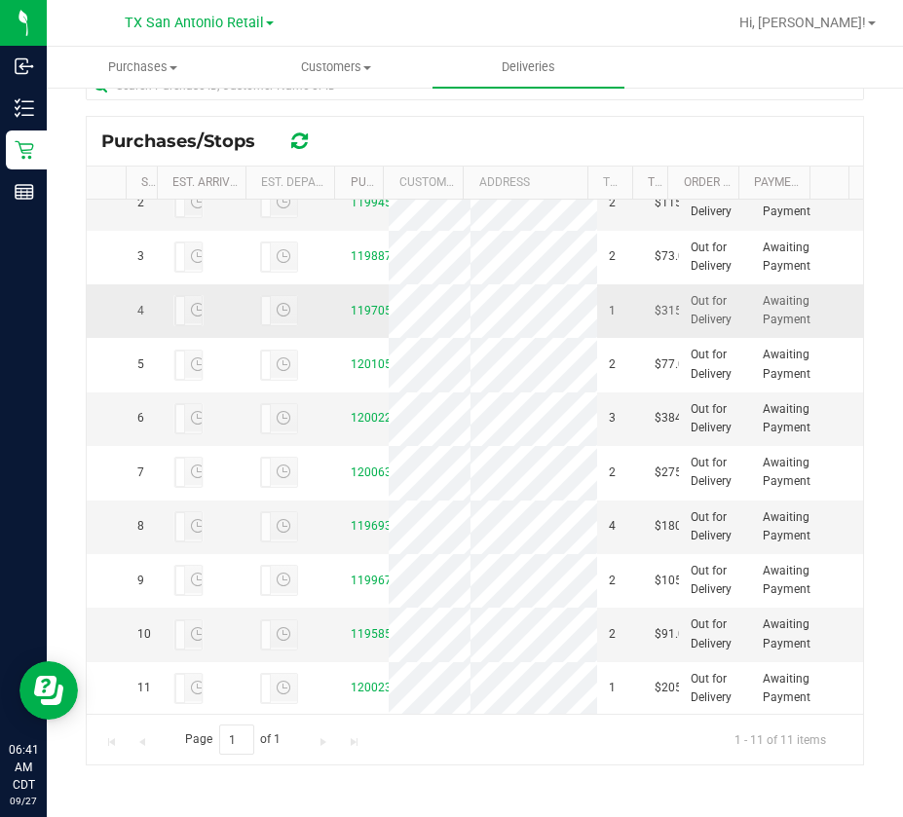
scroll to position [227, 0]
click at [352, 519] on link "11969324" at bounding box center [378, 526] width 55 height 14
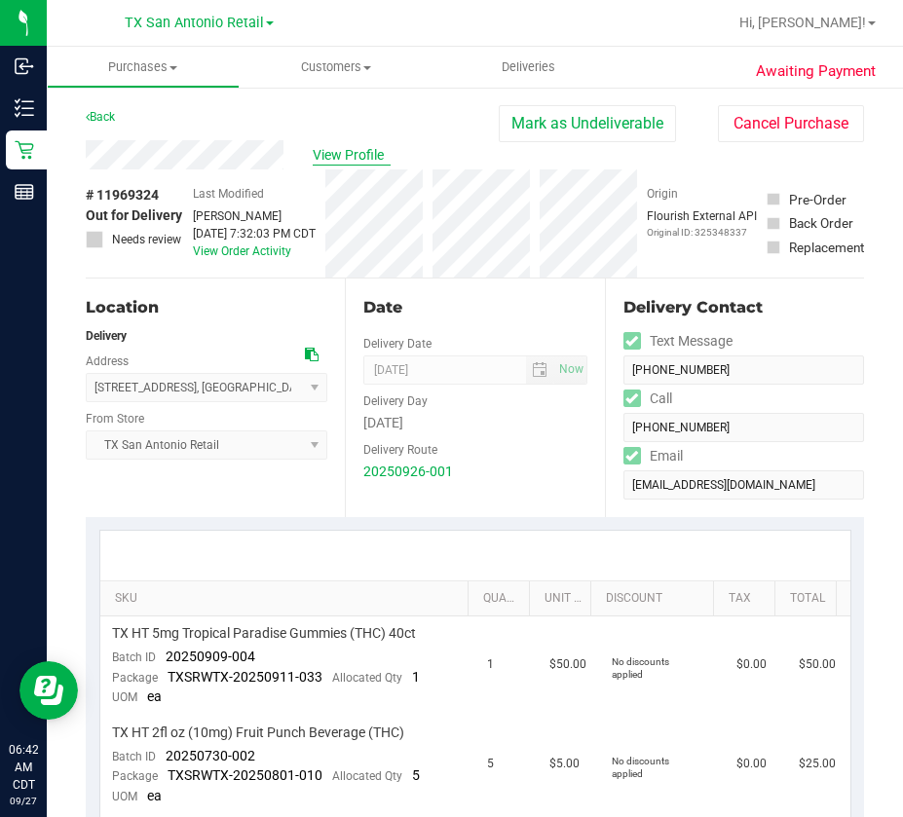
click at [357, 148] on span "View Profile" at bounding box center [352, 155] width 78 height 20
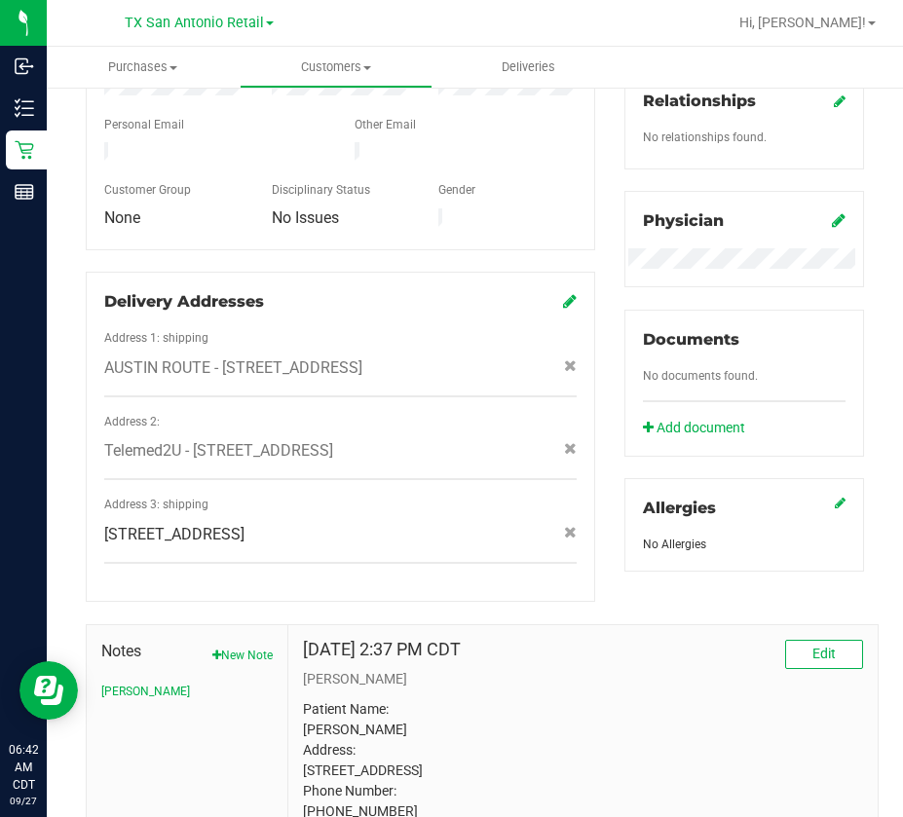
scroll to position [715, 0]
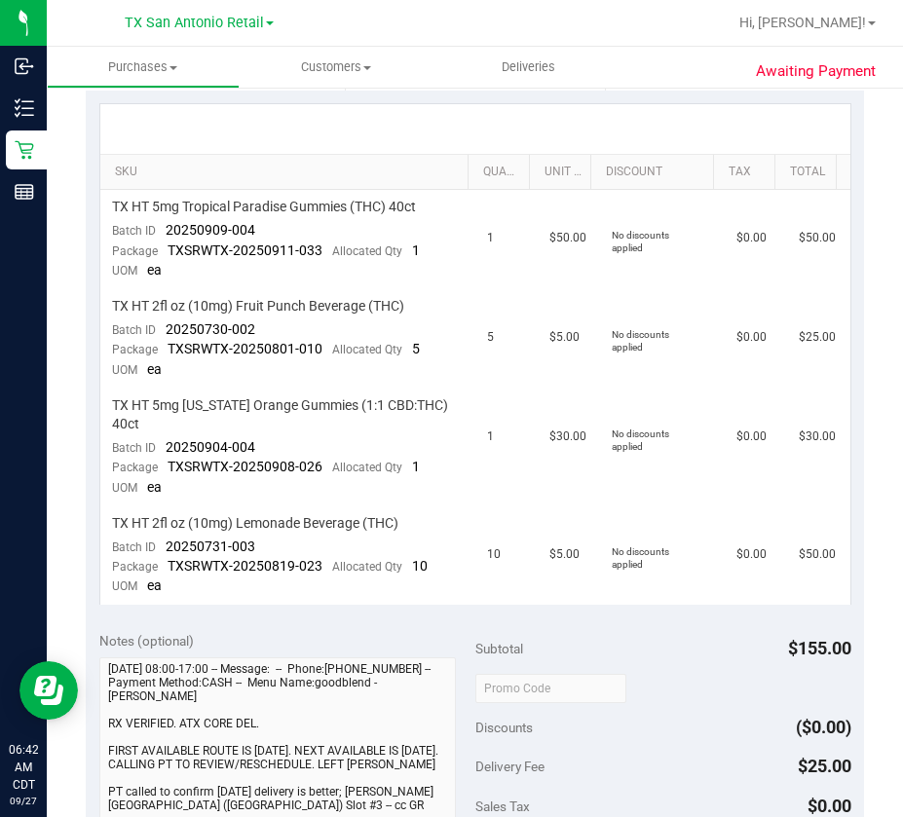
scroll to position [423, 0]
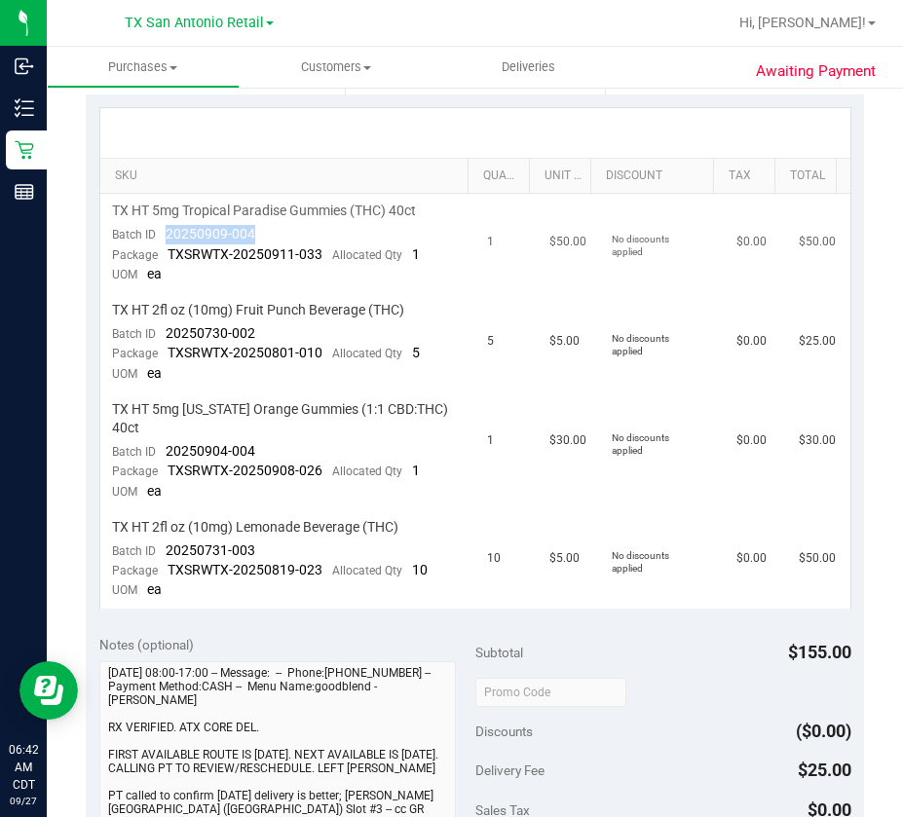
drag, startPoint x: 234, startPoint y: 230, endPoint x: 164, endPoint y: 235, distance: 70.3
click at [164, 235] on td "TX HT 5mg Tropical Paradise Gummies (THC) 40ct Batch ID 20250909-004 Package TX…" at bounding box center [287, 243] width 375 height 99
drag, startPoint x: 259, startPoint y: 336, endPoint x: 164, endPoint y: 335, distance: 95.5
click at [164, 335] on td "TX HT 2fl oz (10mg) Fruit Punch Beverage (THC) Batch ID 20250730-002 Package TX…" at bounding box center [287, 342] width 375 height 99
drag, startPoint x: 270, startPoint y: 445, endPoint x: 160, endPoint y: 457, distance: 110.7
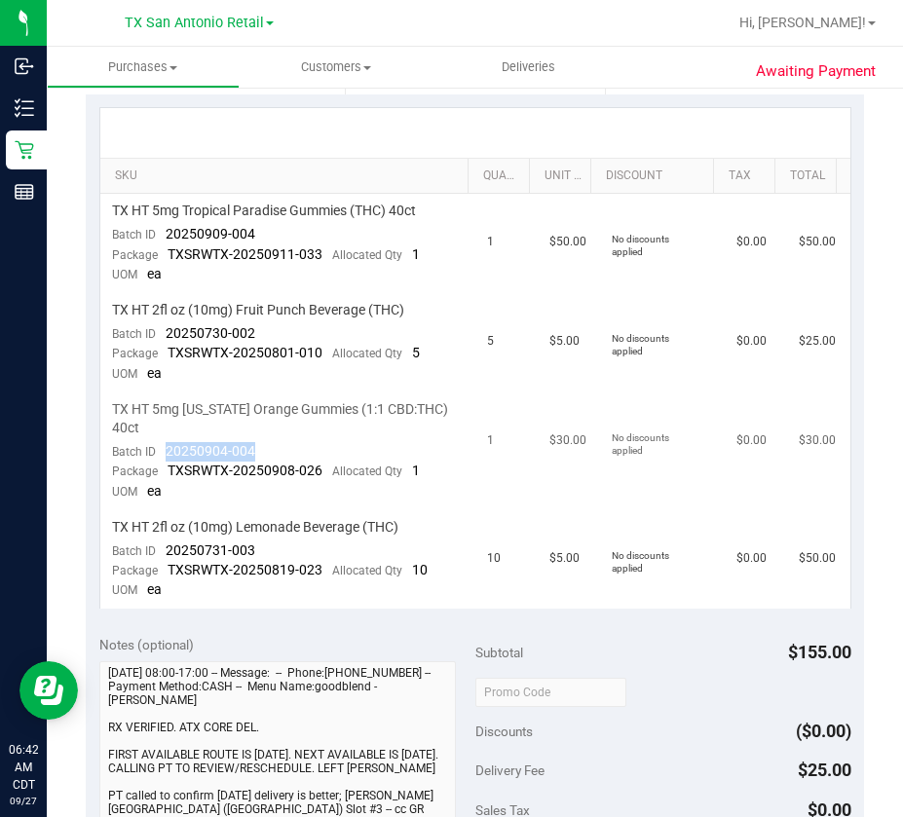
click at [160, 457] on td "TX HT 5mg [US_STATE] Orange Gummies (1:1 CBD:THC) 40ct Batch ID 20250904-004 Pa…" at bounding box center [287, 452] width 375 height 118
drag, startPoint x: 261, startPoint y: 551, endPoint x: 162, endPoint y: 556, distance: 99.5
click at [162, 556] on td "TX HT 2fl oz (10mg) Lemonade Beverage (THC) Batch ID 20250731-003 Package TXSRW…" at bounding box center [287, 559] width 375 height 98
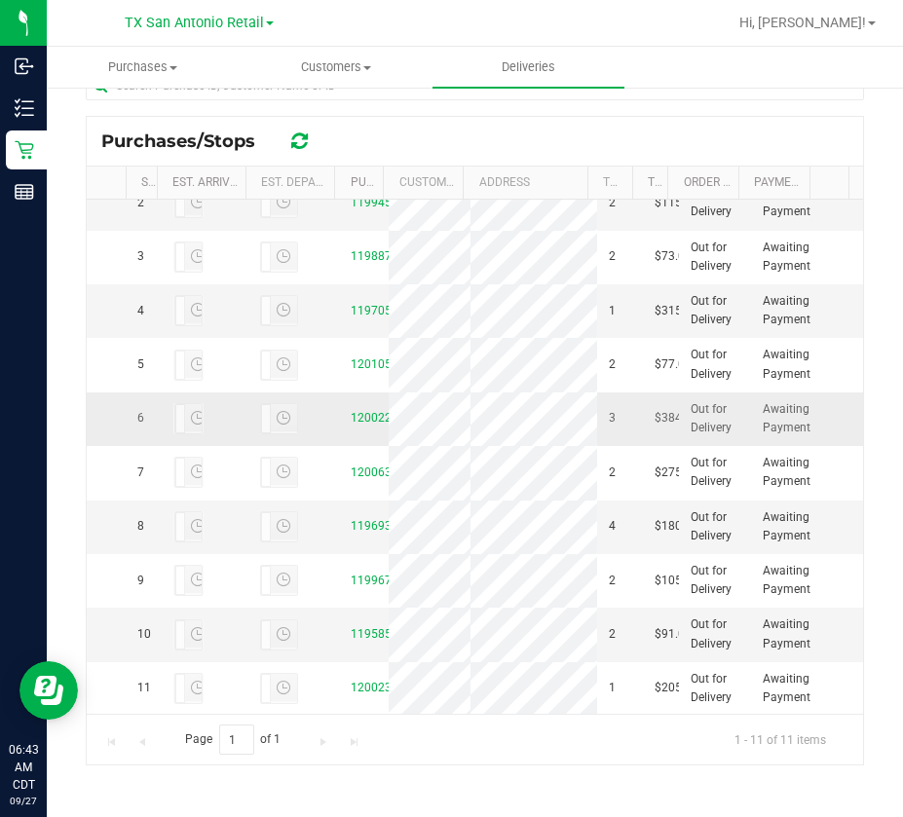
scroll to position [227, 0]
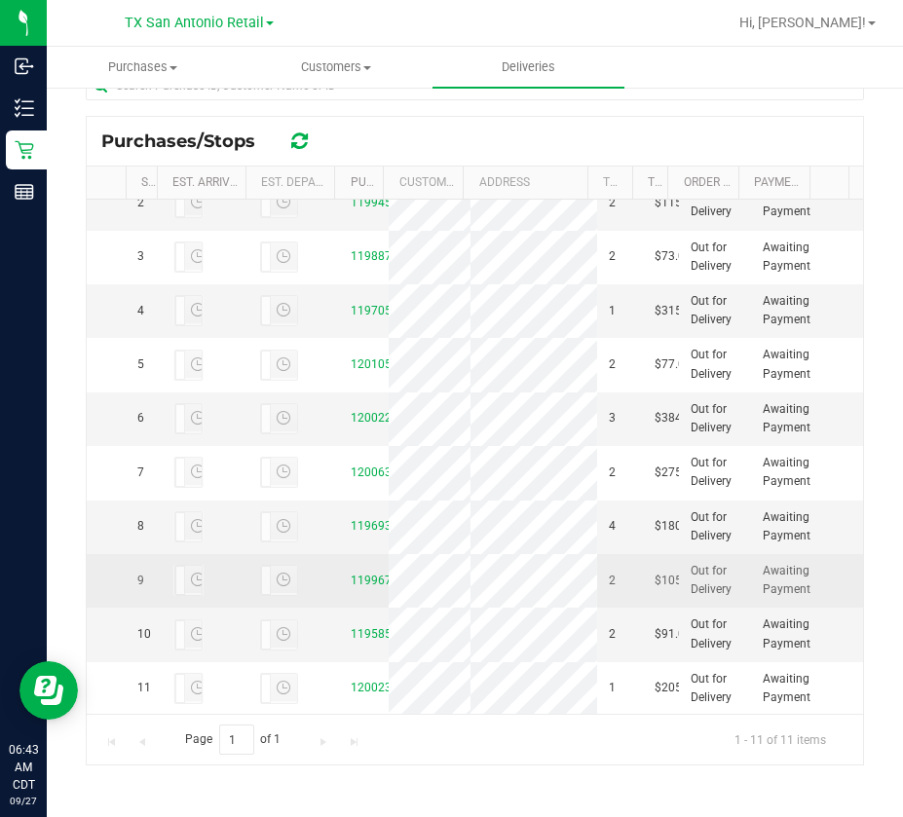
click at [355, 572] on div "11996755" at bounding box center [364, 581] width 26 height 19
click at [355, 574] on link "11996755" at bounding box center [378, 581] width 55 height 14
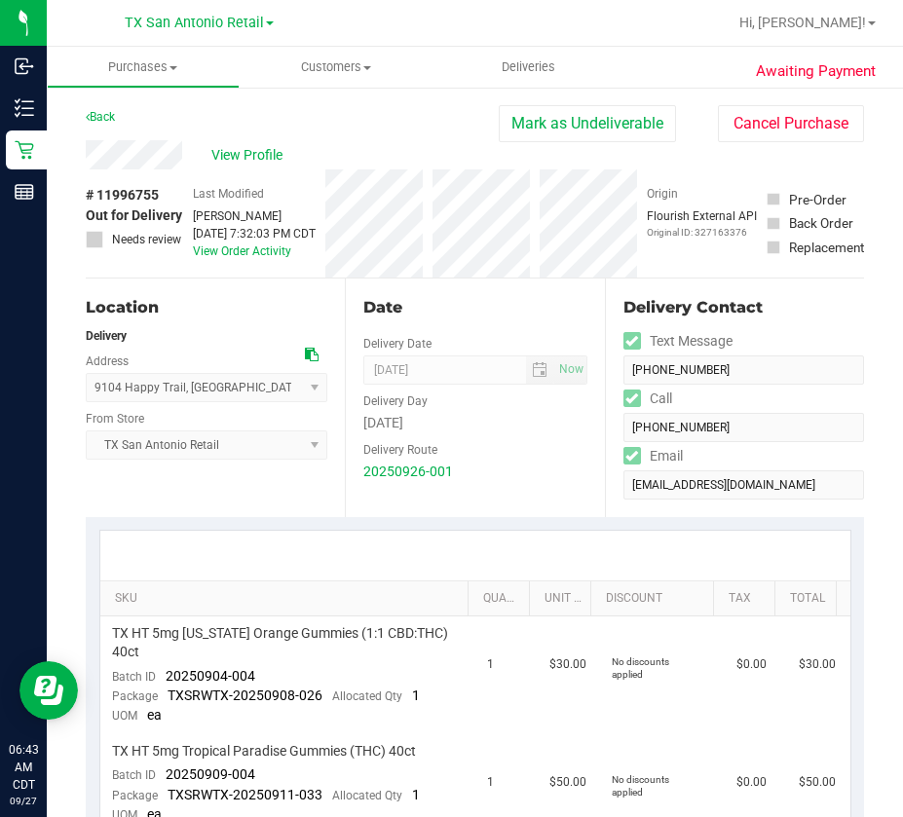
scroll to position [292, 0]
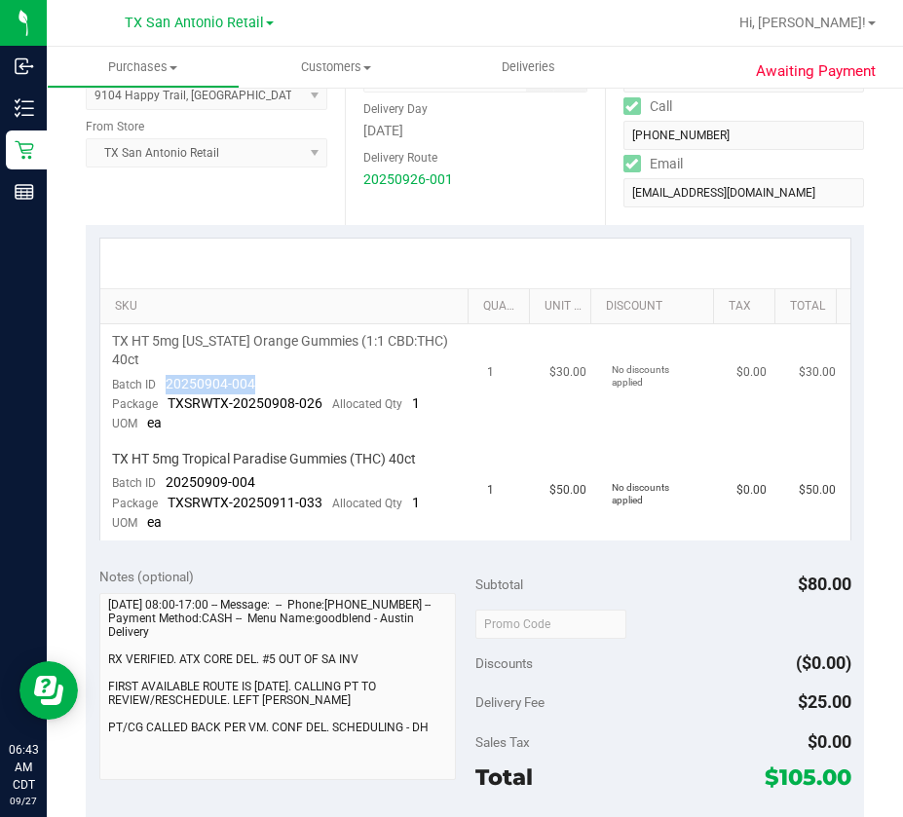
drag, startPoint x: 276, startPoint y: 377, endPoint x: 166, endPoint y: 386, distance: 110.4
click at [166, 386] on td "TX HT 5mg [US_STATE] Orange Gummies (1:1 CBD:THC) 40ct Batch ID 20250904-004 Pa…" at bounding box center [287, 383] width 375 height 118
drag, startPoint x: 257, startPoint y: 473, endPoint x: 166, endPoint y: 482, distance: 92.0
click at [166, 482] on td "TX HT 5mg Tropical Paradise Gummies (THC) 40ct Batch ID 20250909-004 Package TX…" at bounding box center [287, 491] width 375 height 98
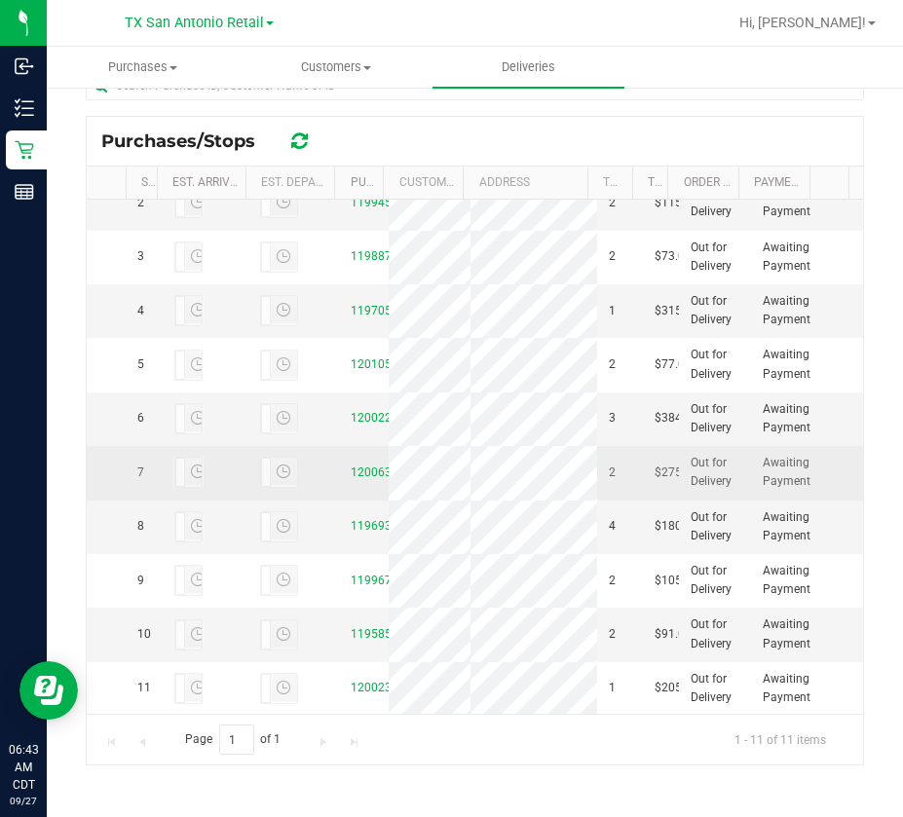
scroll to position [227, 0]
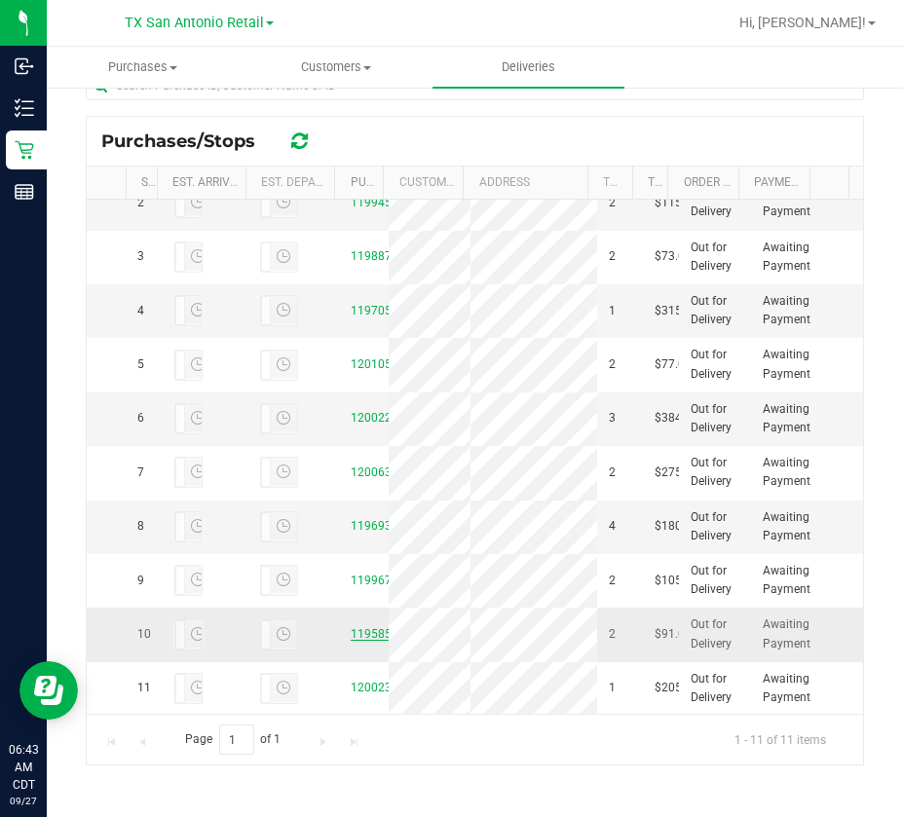
click at [356, 627] on link "11958591" at bounding box center [378, 634] width 55 height 14
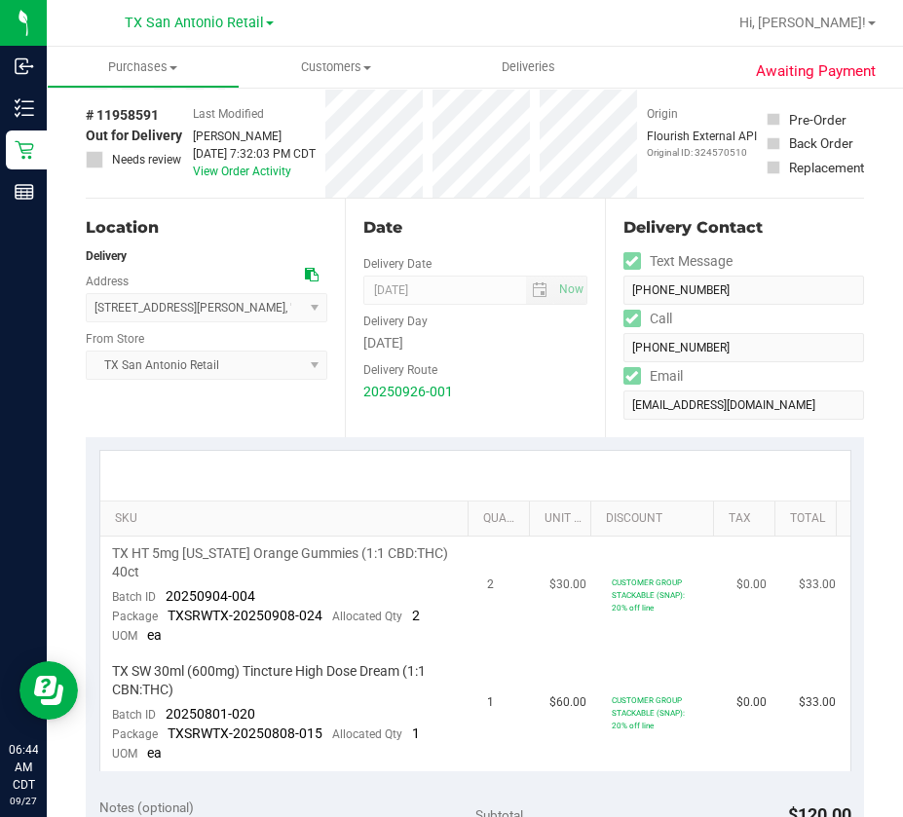
scroll to position [195, 0]
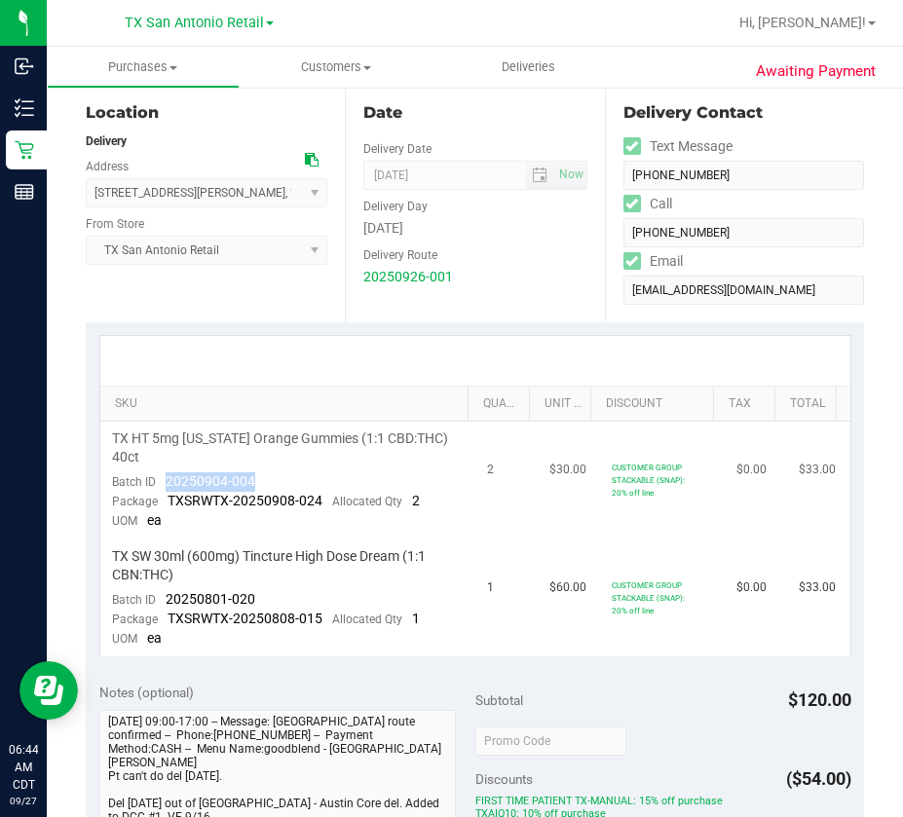
drag, startPoint x: 240, startPoint y: 478, endPoint x: 133, endPoint y: 529, distance: 117.6
click at [157, 480] on td "TX HT 5mg [US_STATE] Orange Gummies (1:1 CBD:THC) 40ct Batch ID 20250904-004 Pa…" at bounding box center [287, 481] width 375 height 118
drag, startPoint x: 219, startPoint y: 600, endPoint x: 168, endPoint y: 605, distance: 51.9
click at [168, 605] on td "TX SW 30ml (600mg) Tincture High Dose Dream (1:1 CBN:THC) Batch ID 20250801-020…" at bounding box center [287, 598] width 375 height 117
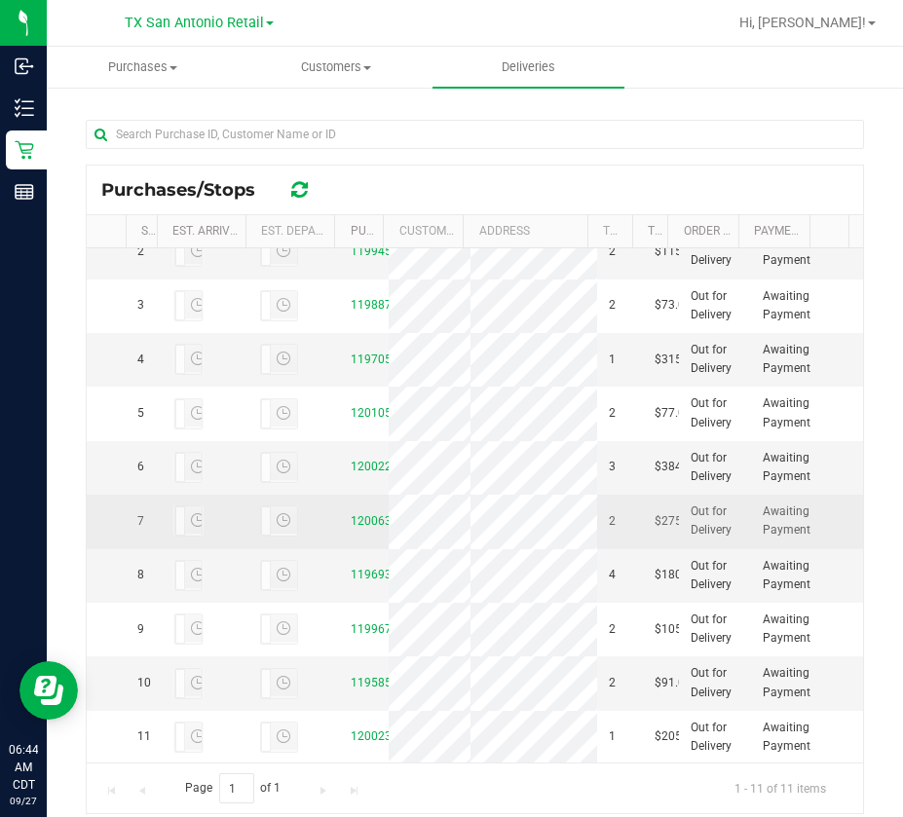
scroll to position [227, 0]
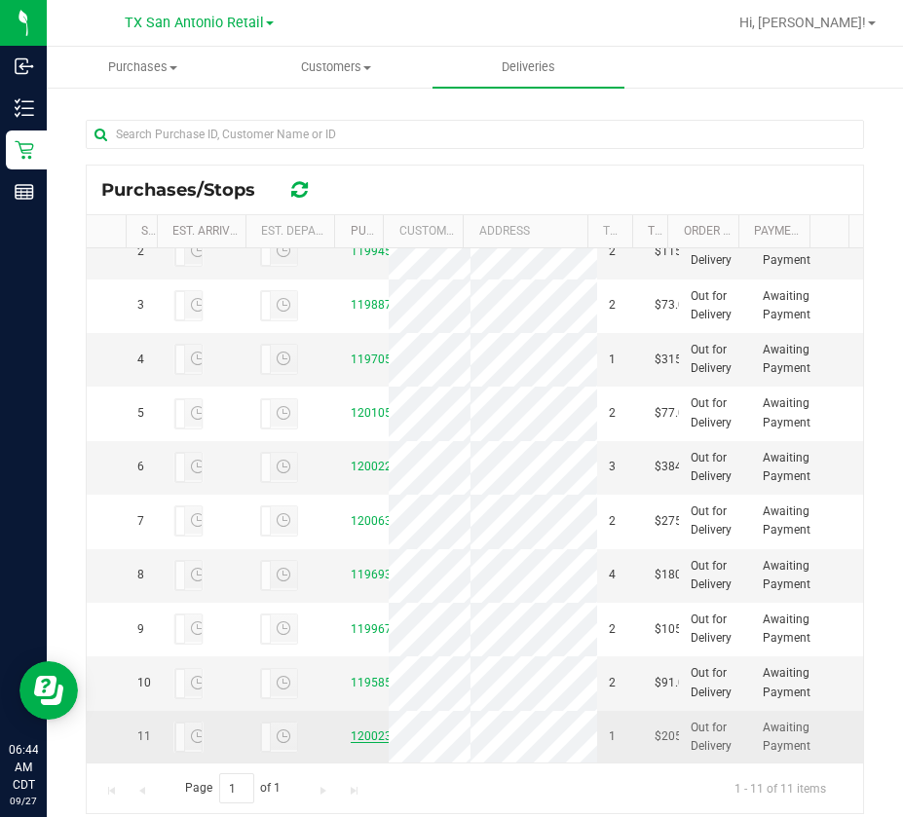
click at [368, 734] on link "12002328" at bounding box center [378, 737] width 55 height 14
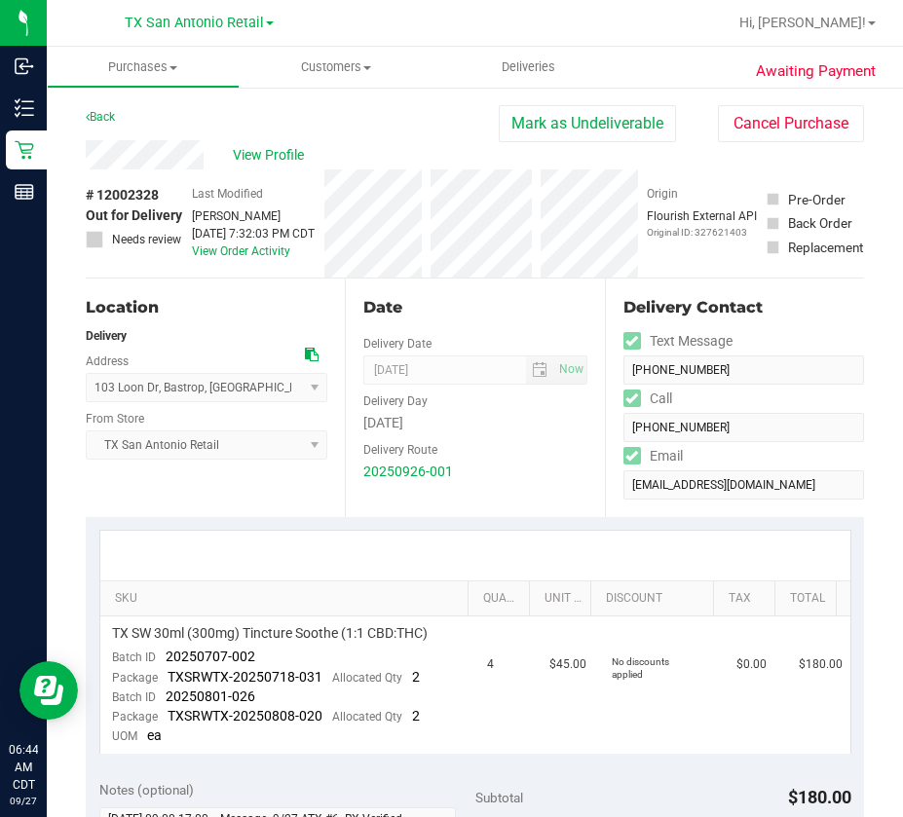
click at [180, 171] on div "# 12002328 Out for Delivery Needs review" at bounding box center [134, 223] width 97 height 108
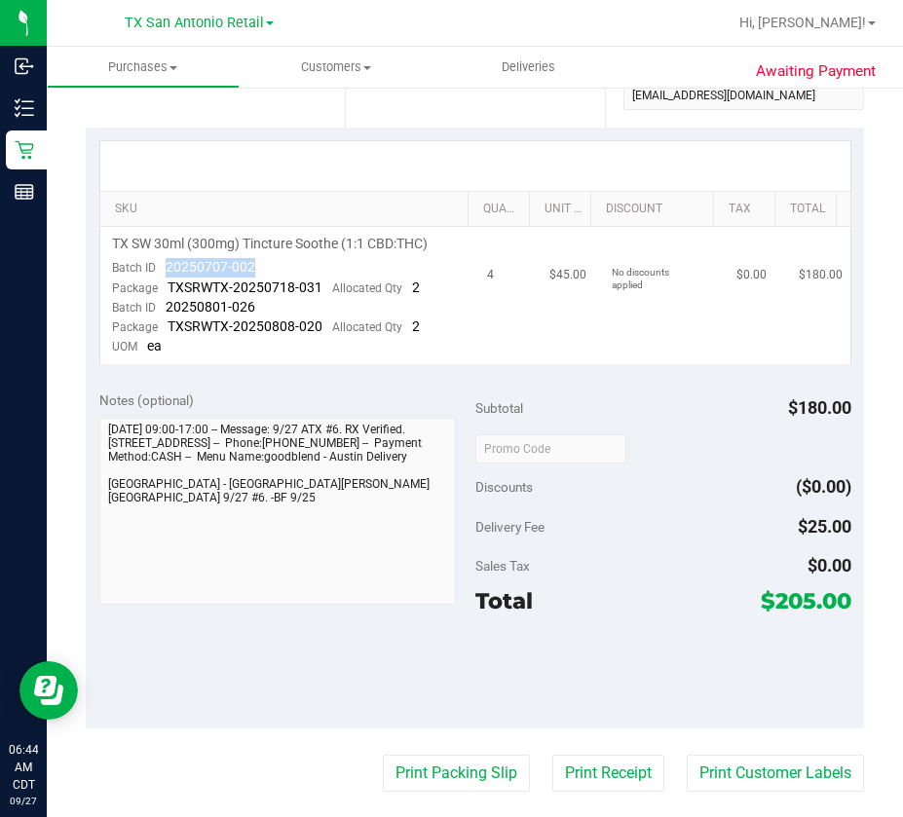
drag, startPoint x: 257, startPoint y: 263, endPoint x: 147, endPoint y: 300, distance: 116.1
click at [168, 263] on td "TX SW 30ml (300mg) Tincture Soothe (1:1 CBD:THC) Batch ID 20250707-002 Package …" at bounding box center [287, 295] width 375 height 137
drag, startPoint x: 252, startPoint y: 303, endPoint x: 161, endPoint y: 308, distance: 91.7
click at [161, 308] on td "TX SW 30ml (300mg) Tincture Soothe (1:1 CBD:THC) Batch ID 20250707-002 Package …" at bounding box center [287, 295] width 375 height 137
